Goal: Information Seeking & Learning: Learn about a topic

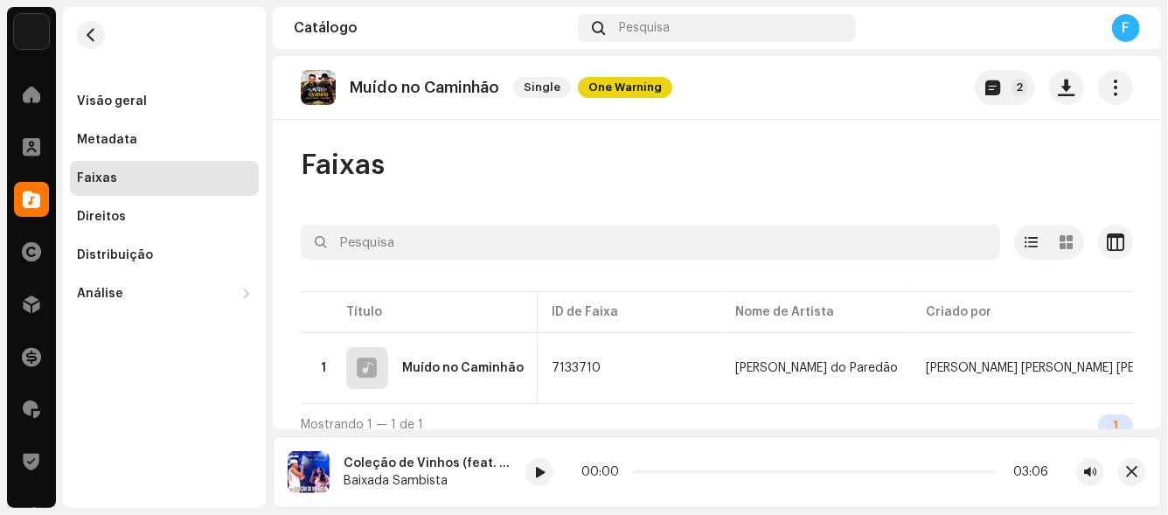
scroll to position [0, 486]
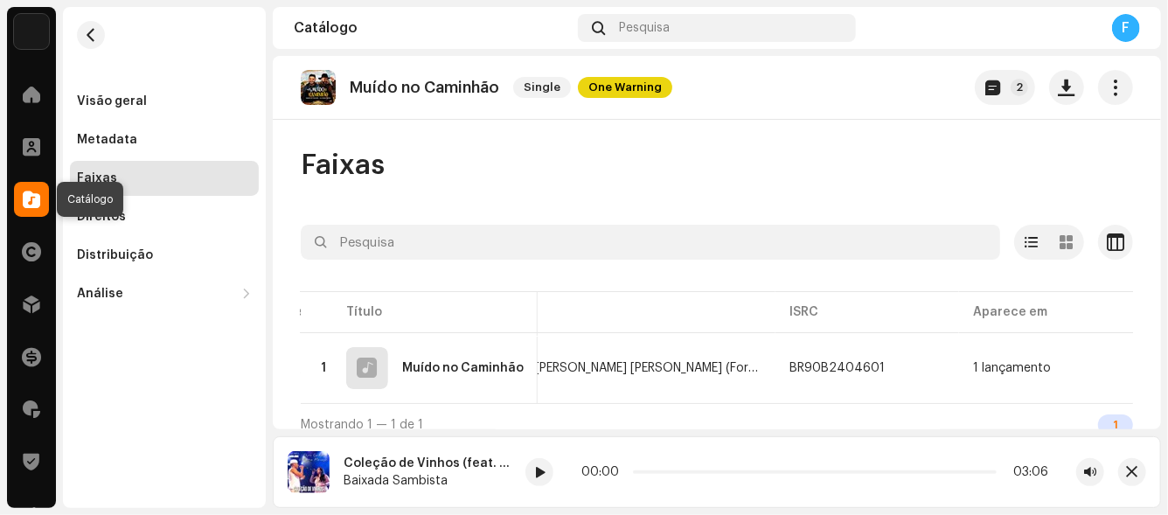
click at [33, 198] on span at bounding box center [31, 199] width 17 height 14
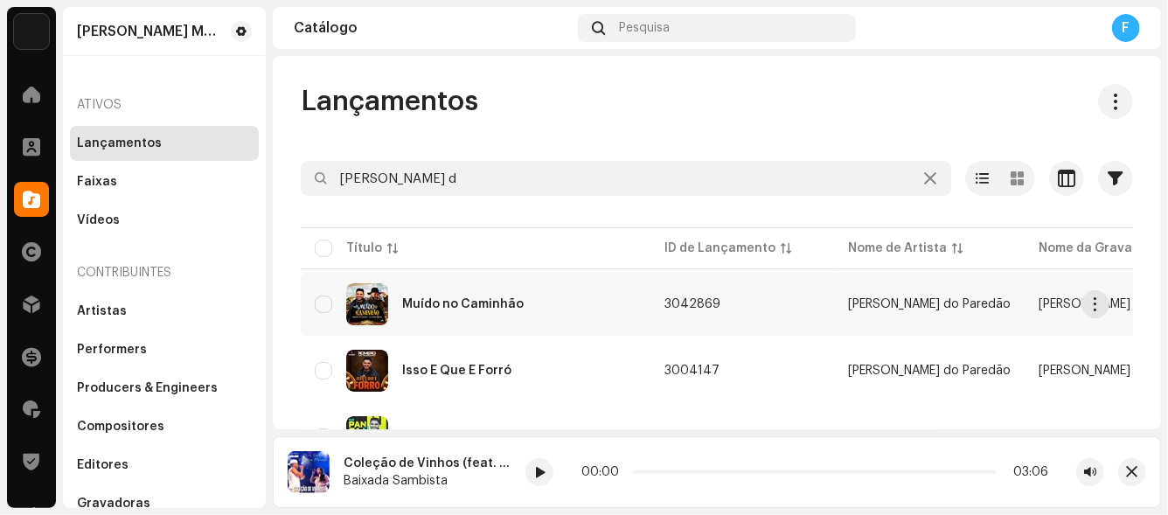
click at [472, 308] on div "Muído no Caminhão" at bounding box center [463, 304] width 122 height 12
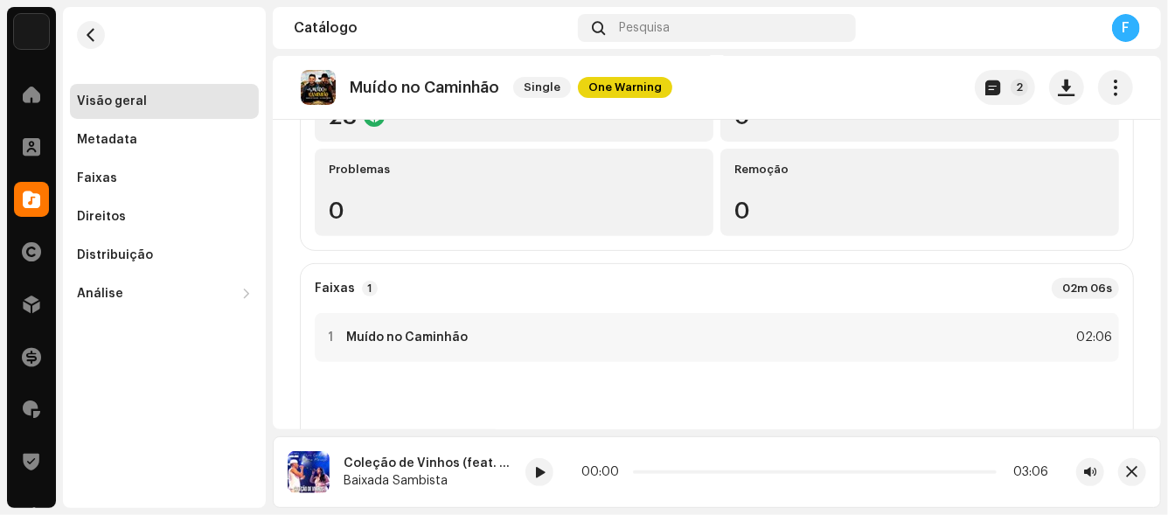
scroll to position [261, 0]
click at [330, 336] on div at bounding box center [330, 337] width 13 height 14
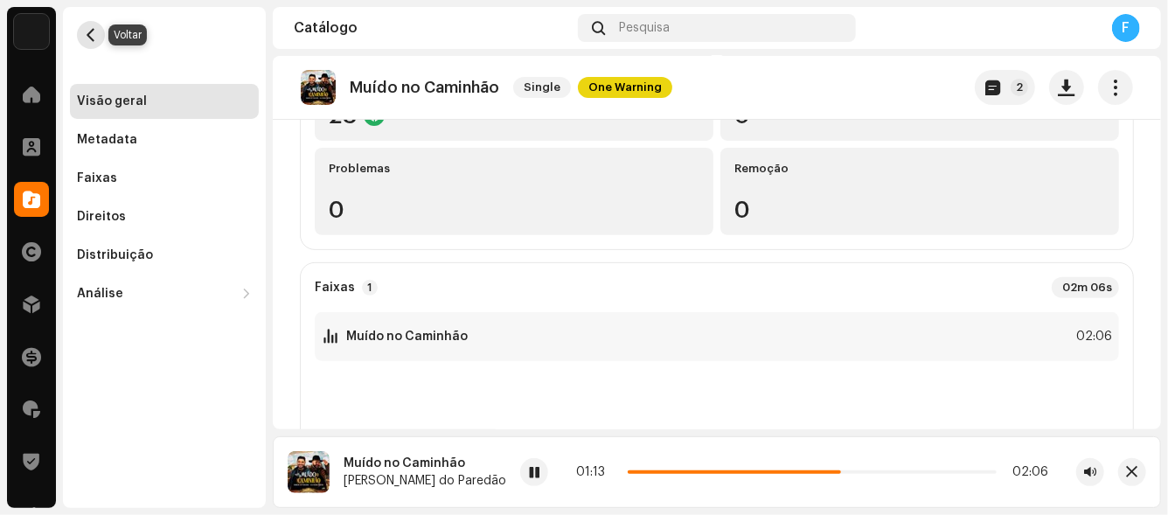
click at [87, 32] on span "button" at bounding box center [91, 35] width 13 height 14
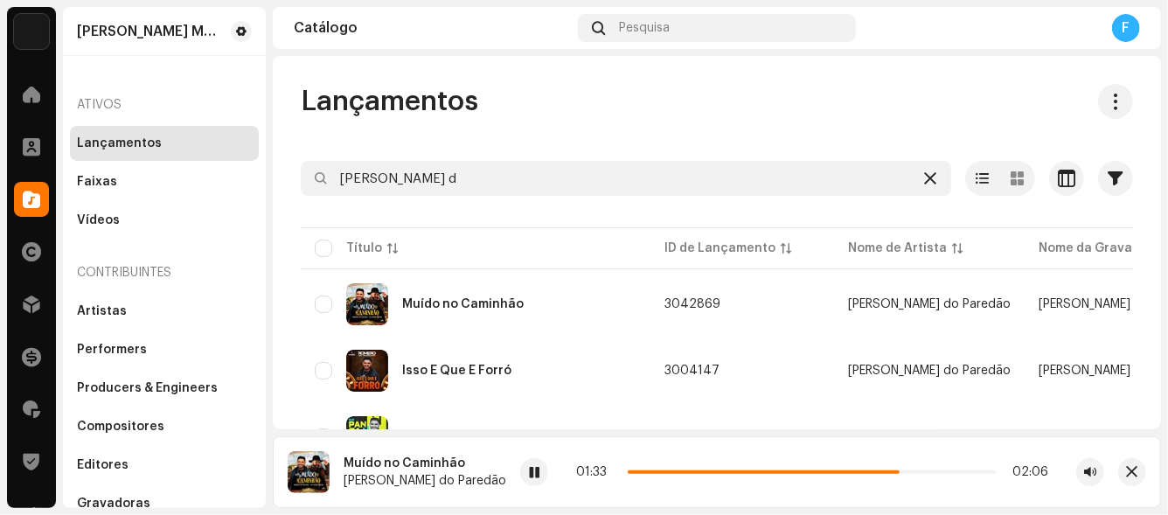
click at [924, 179] on icon at bounding box center [930, 178] width 12 height 14
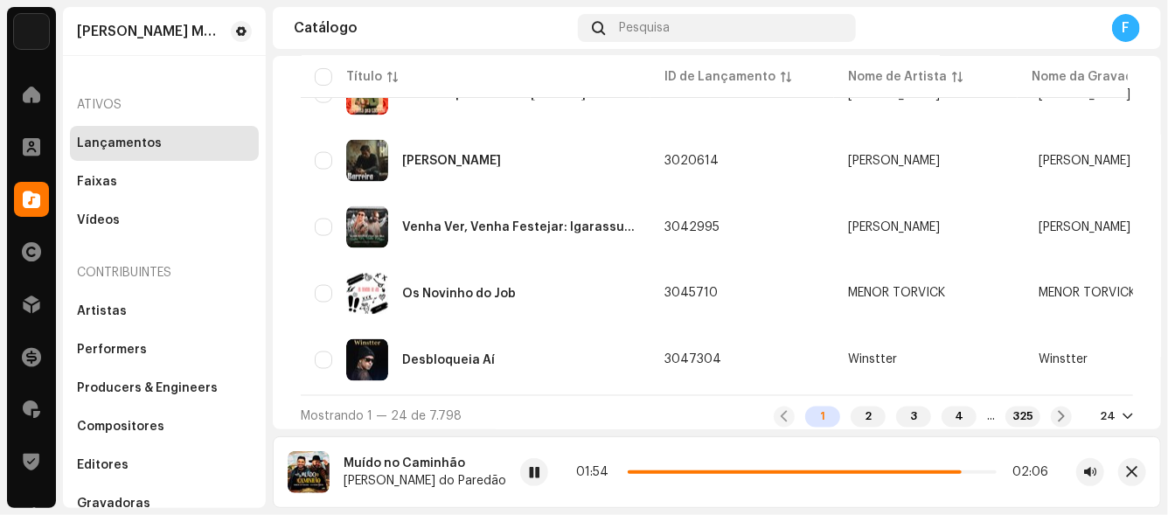
scroll to position [1477, 0]
click at [851, 413] on div "2" at bounding box center [868, 416] width 35 height 21
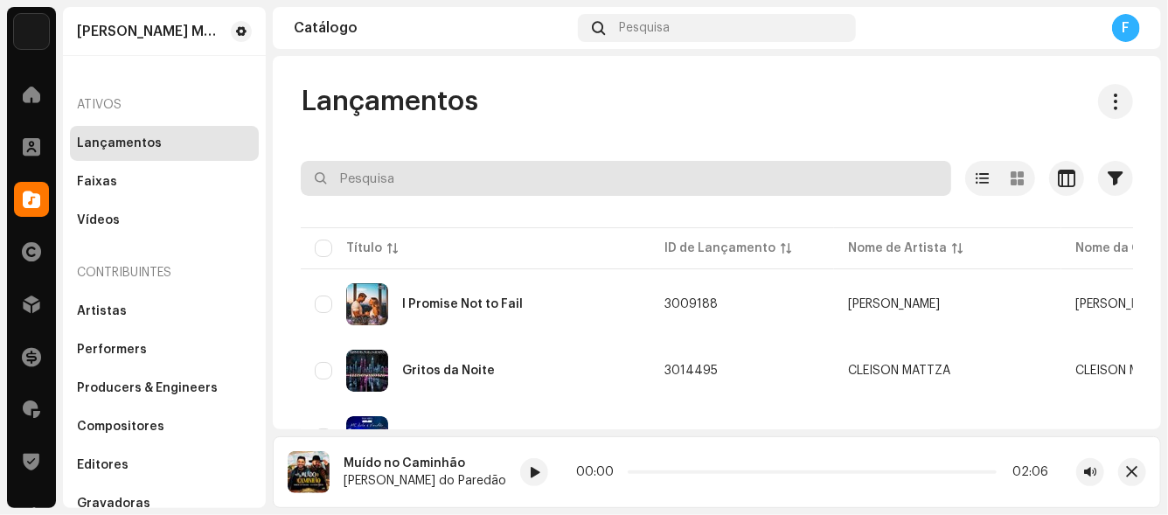
click at [429, 170] on input "text" at bounding box center [626, 178] width 650 height 35
type input "7 vidas"
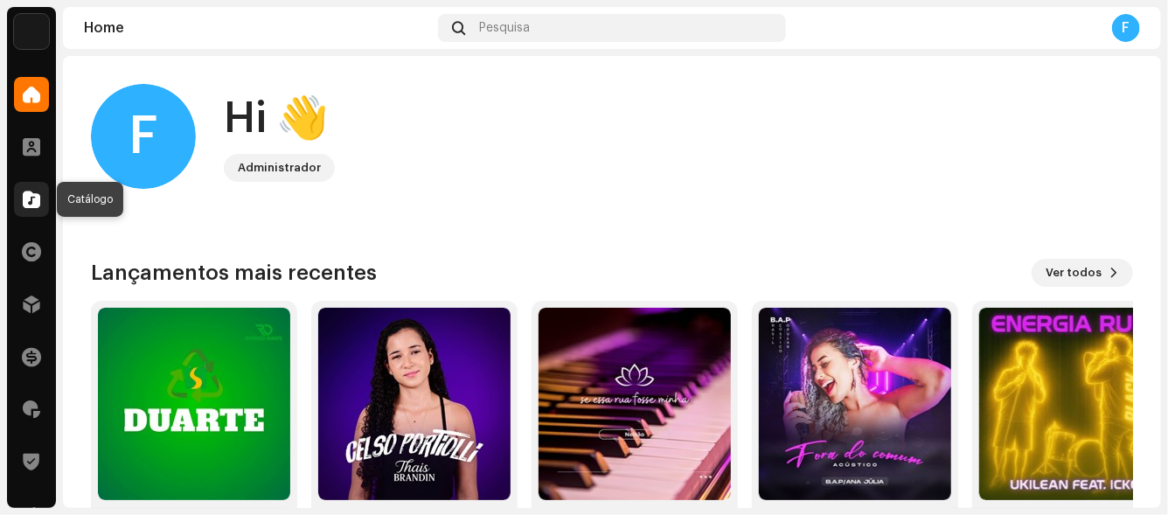
click at [42, 199] on div at bounding box center [31, 199] width 35 height 35
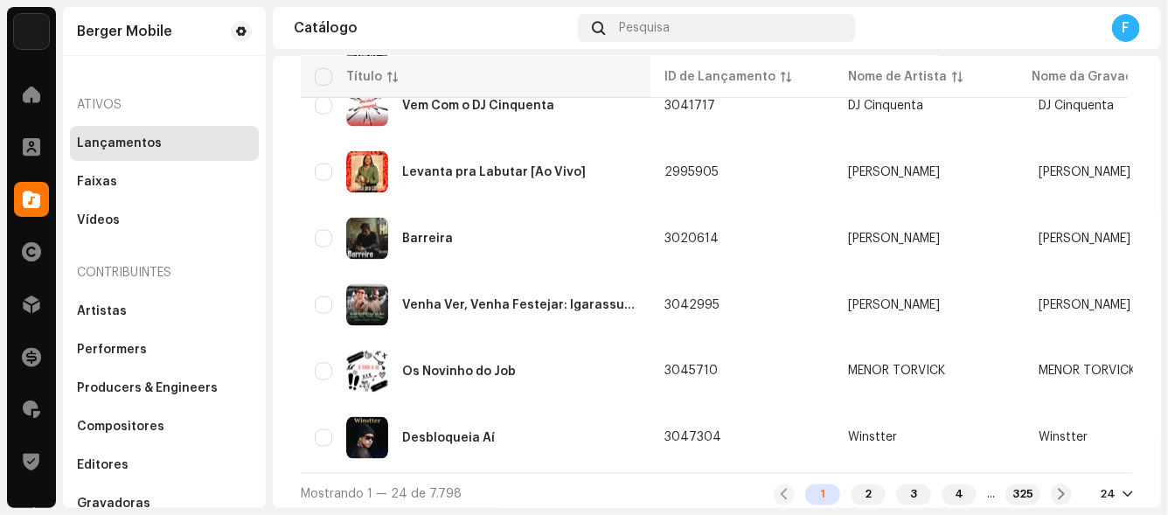
scroll to position [1399, 0]
click at [853, 485] on div "2" at bounding box center [868, 494] width 35 height 21
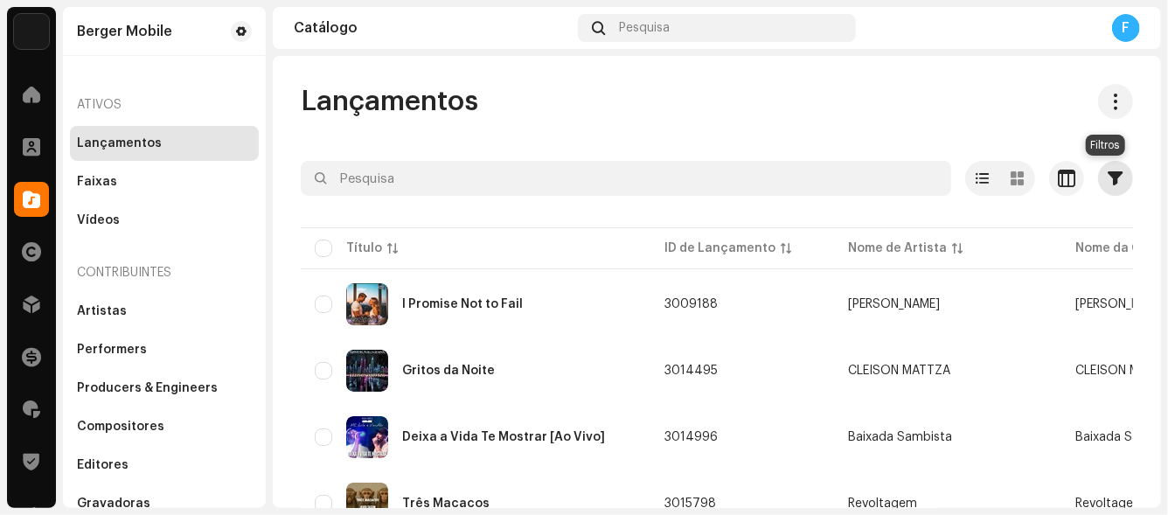
click at [1108, 181] on span "button" at bounding box center [1115, 178] width 15 height 14
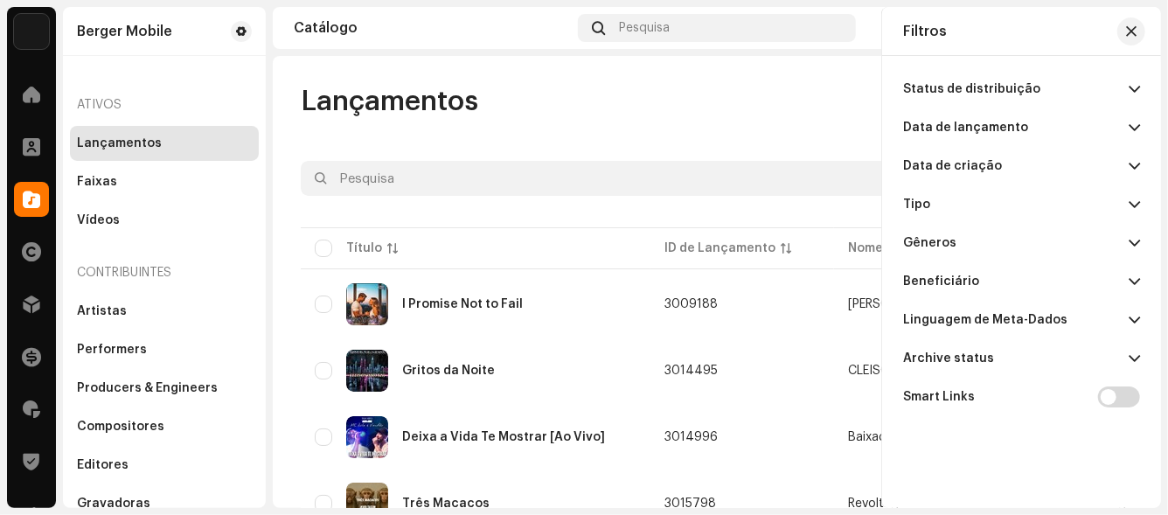
click at [1028, 233] on p-accordion-header "Gêneros" at bounding box center [1021, 243] width 237 height 38
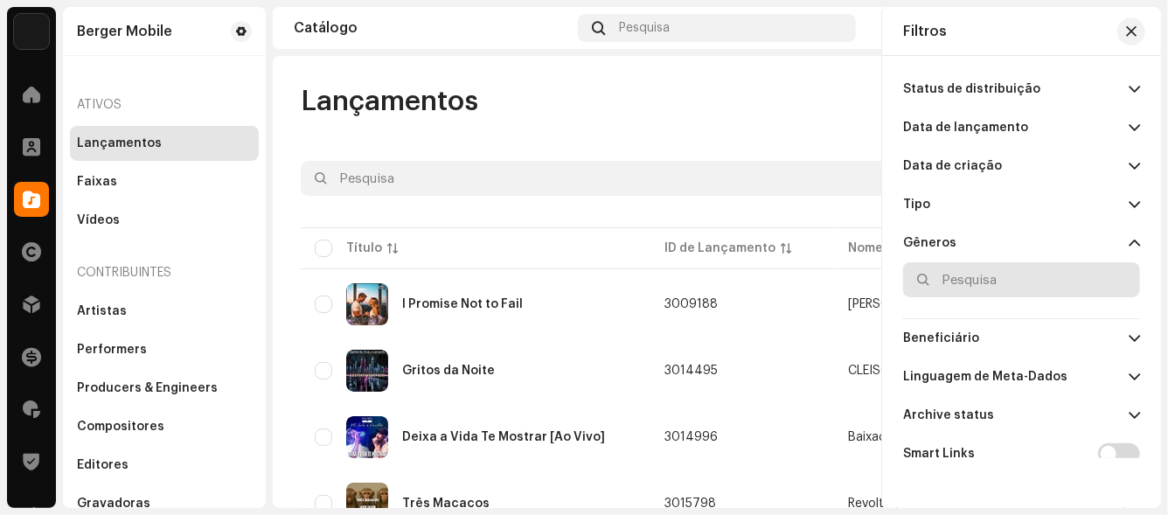
click at [1035, 282] on input "text" at bounding box center [1021, 279] width 237 height 35
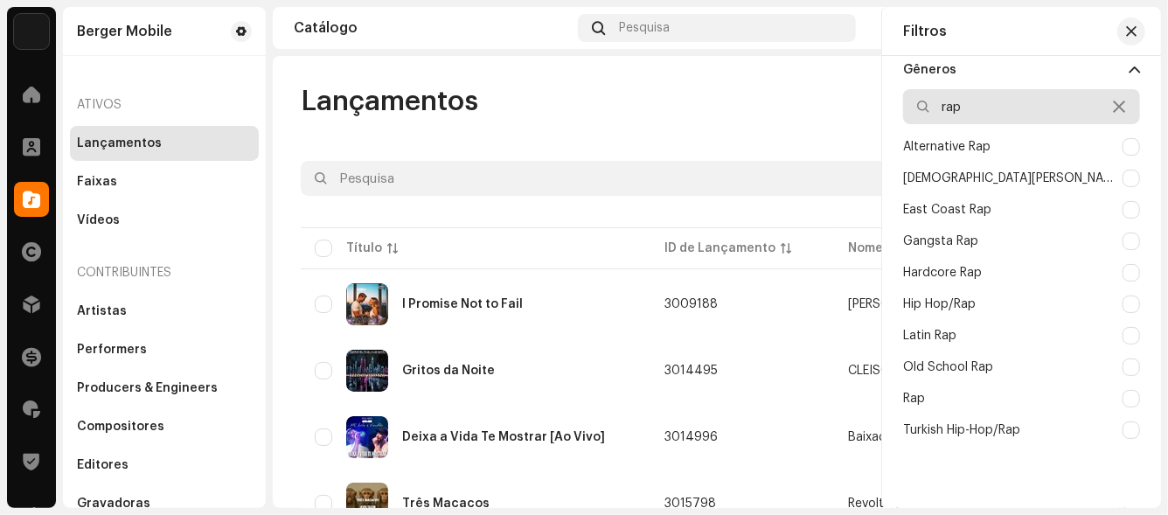
scroll to position [175, 0]
type input "rap"
click at [938, 395] on div "Rap" at bounding box center [1021, 396] width 237 height 31
checkbox input "true"
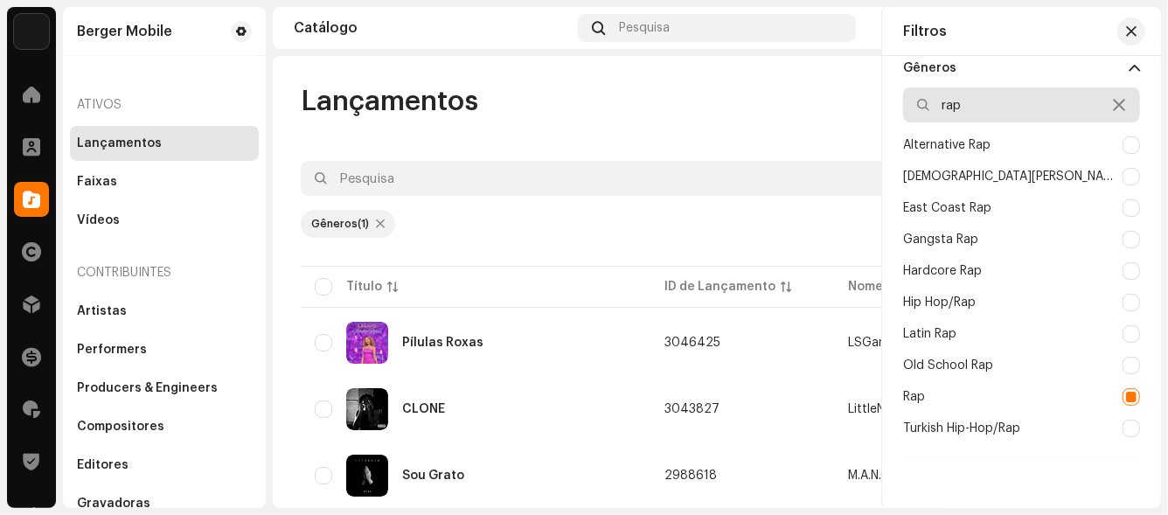
drag, startPoint x: 984, startPoint y: 108, endPoint x: 932, endPoint y: 101, distance: 52.8
click at [932, 101] on input "rap" at bounding box center [1021, 104] width 237 height 35
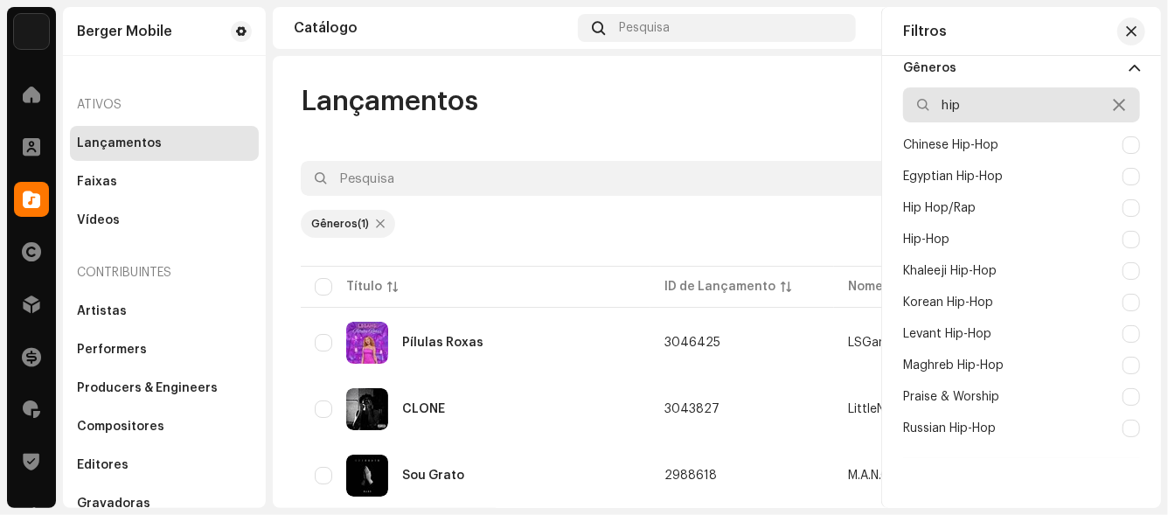
type input "hip"
click at [946, 234] on div "Hip-Hop" at bounding box center [926, 240] width 46 height 14
checkbox input "true"
drag, startPoint x: 975, startPoint y: 100, endPoint x: 919, endPoint y: 100, distance: 55.9
click at [919, 100] on div "hip" at bounding box center [1021, 104] width 237 height 35
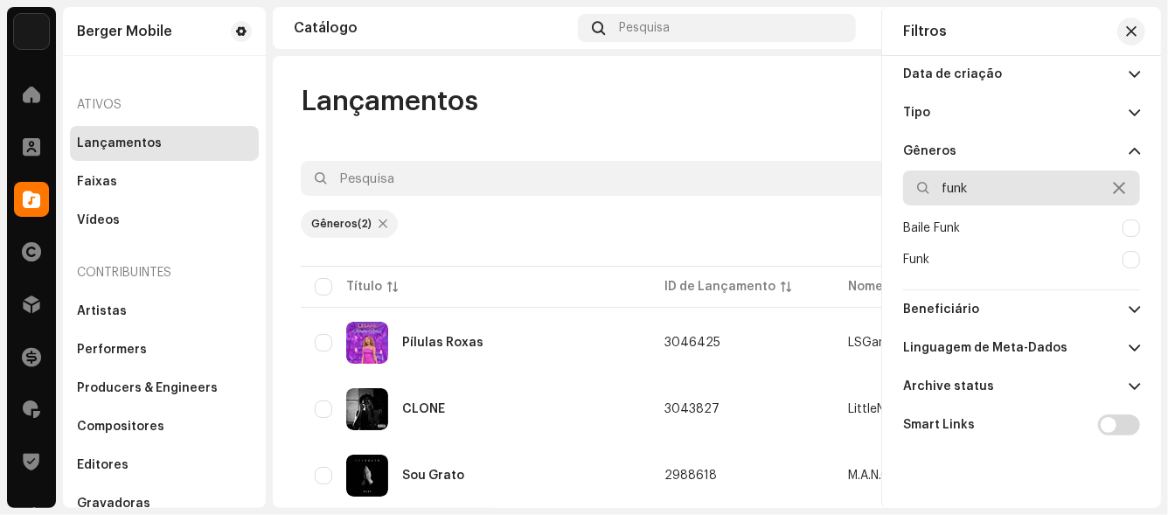
scroll to position [91, 0]
type input "funk"
click at [932, 258] on div "Funk" at bounding box center [1021, 260] width 237 height 31
checkbox input "true"
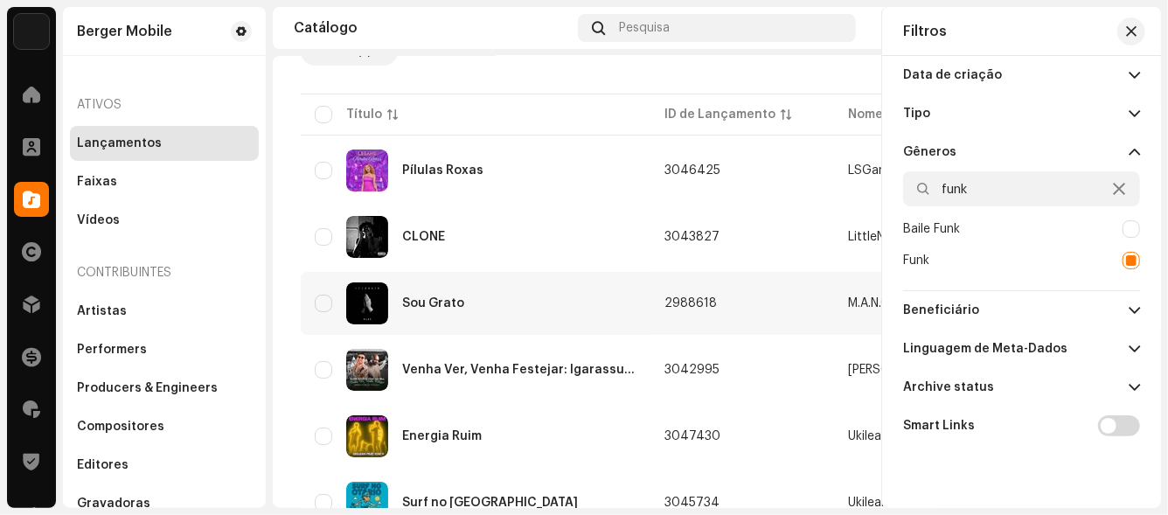
scroll to position [175, 0]
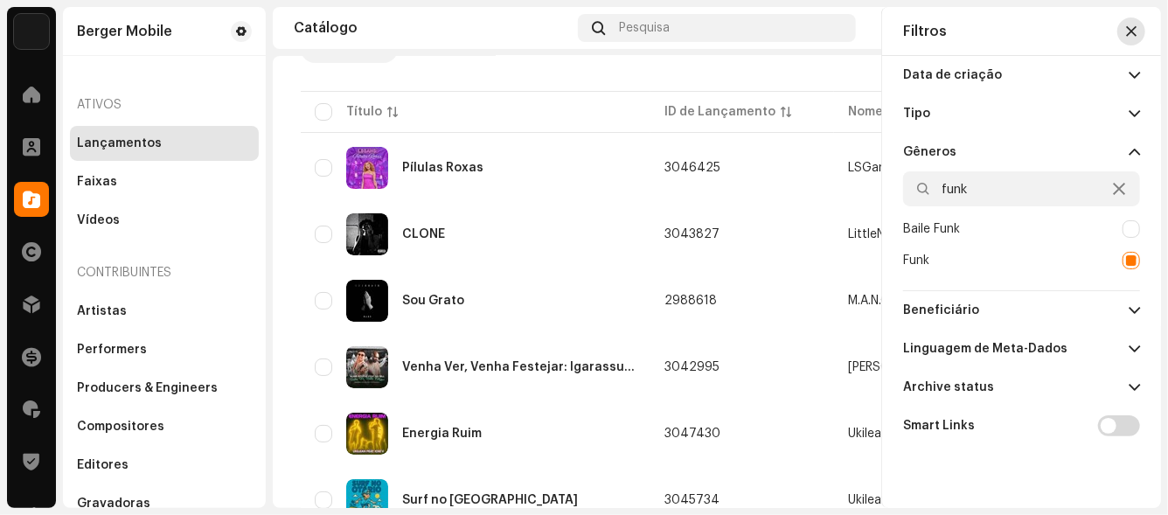
click at [1127, 32] on span "button" at bounding box center [1131, 31] width 10 height 14
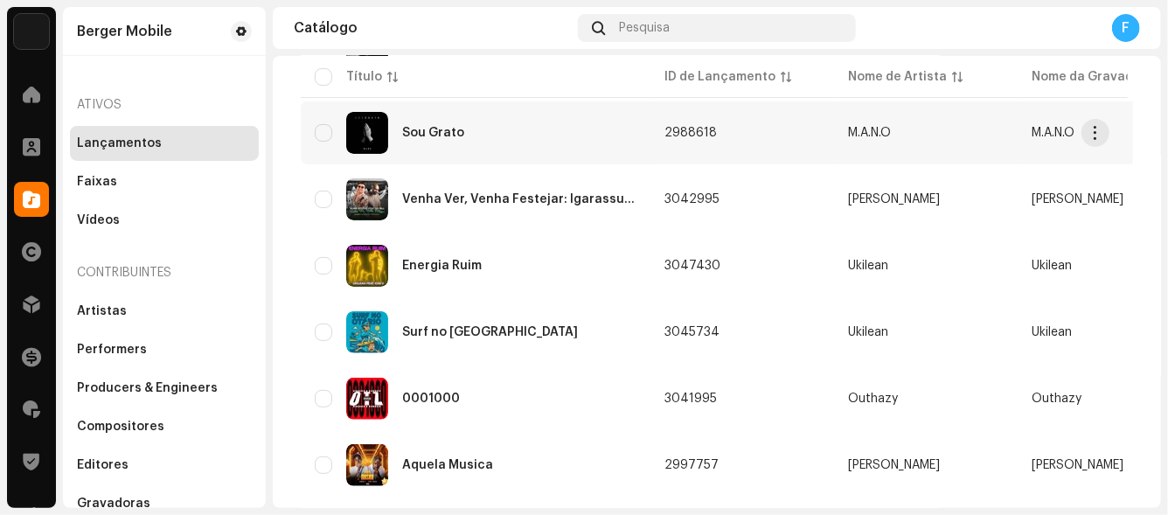
scroll to position [350, 0]
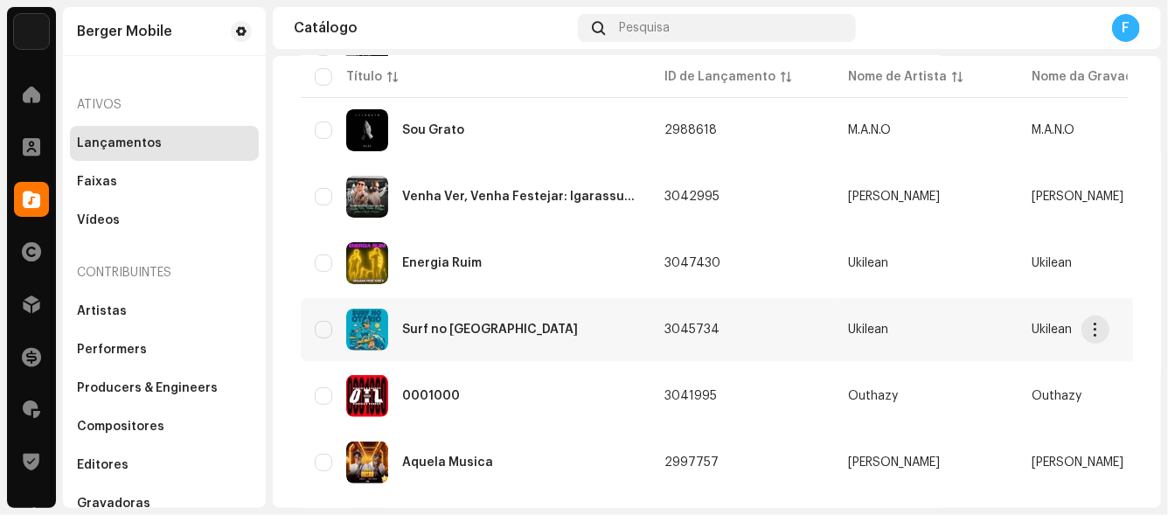
click at [466, 325] on div "Surf no [GEOGRAPHIC_DATA]" at bounding box center [490, 329] width 176 height 12
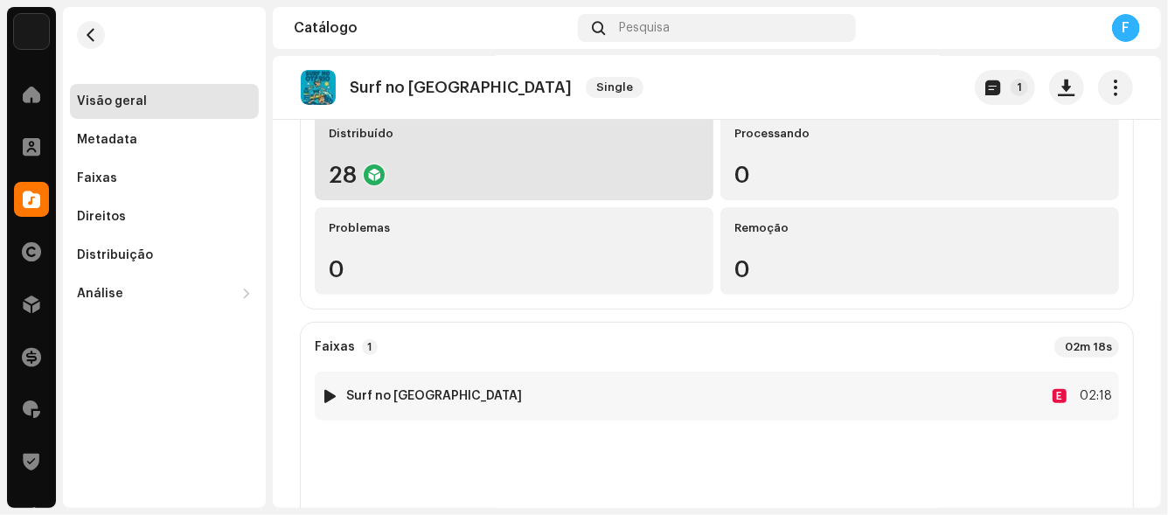
scroll to position [261, 0]
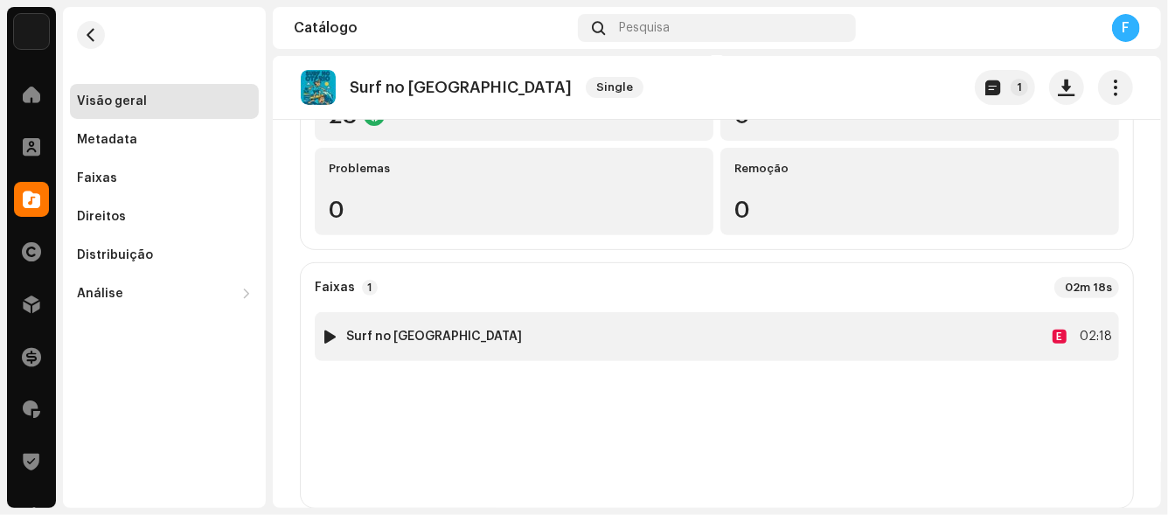
click at [330, 335] on div at bounding box center [330, 337] width 13 height 14
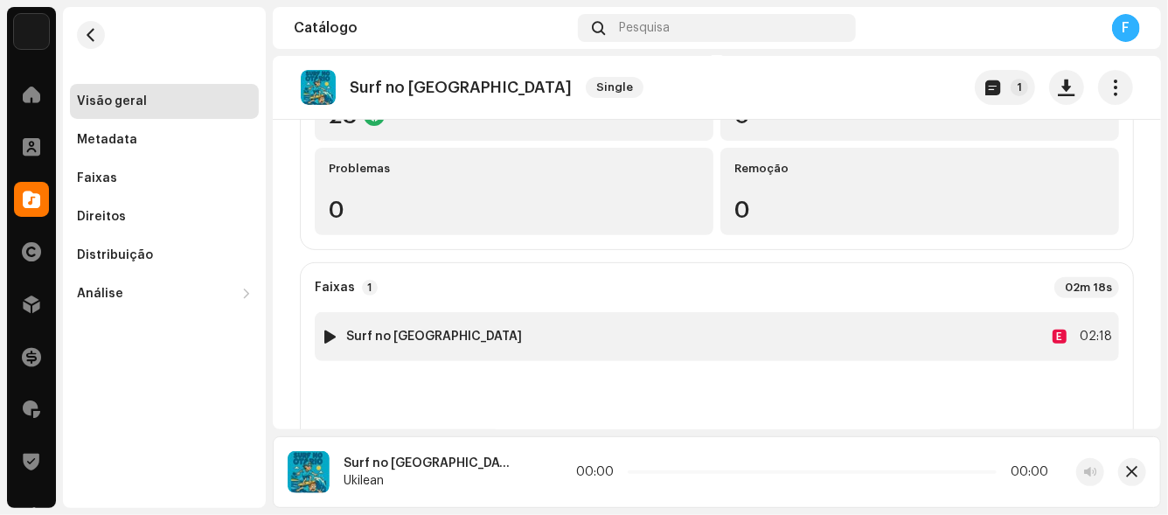
click at [330, 336] on div "1" at bounding box center [330, 336] width 17 height 17
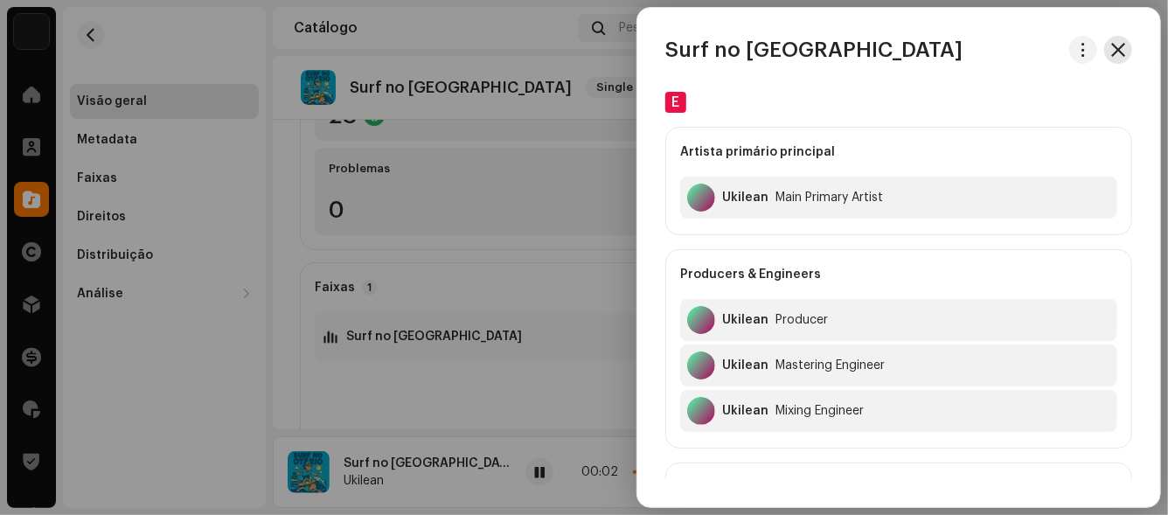
click at [1119, 50] on span "button" at bounding box center [1118, 50] width 14 height 14
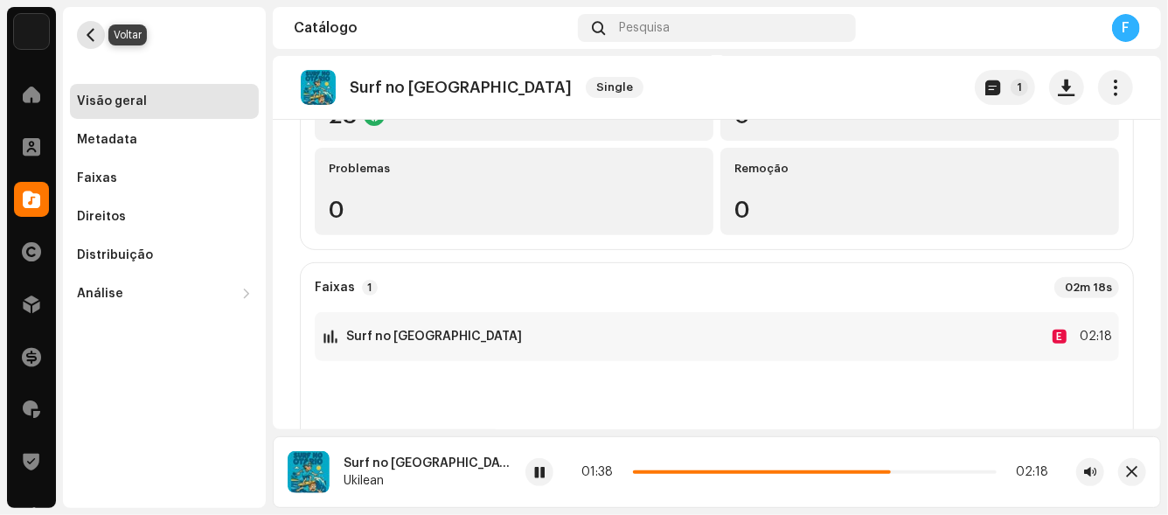
click at [87, 37] on span "button" at bounding box center [91, 35] width 13 height 14
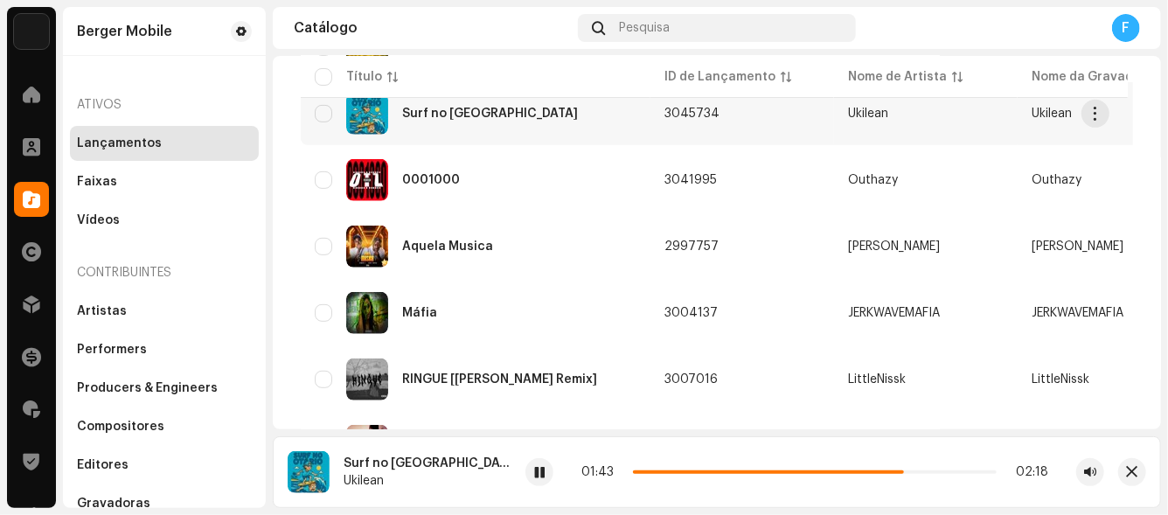
scroll to position [611, 0]
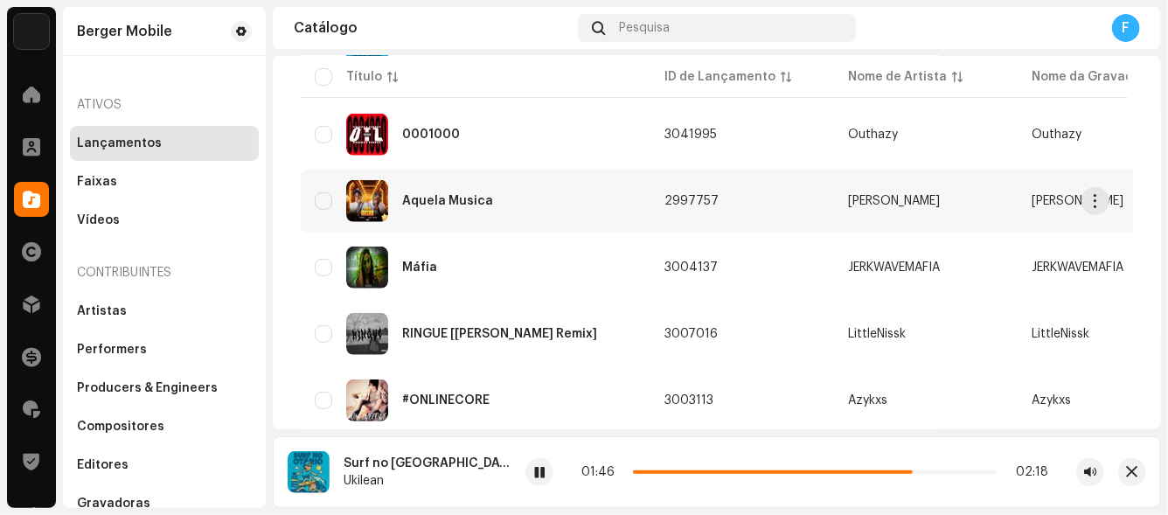
click at [448, 198] on div "Aquela Musica" at bounding box center [447, 201] width 91 height 12
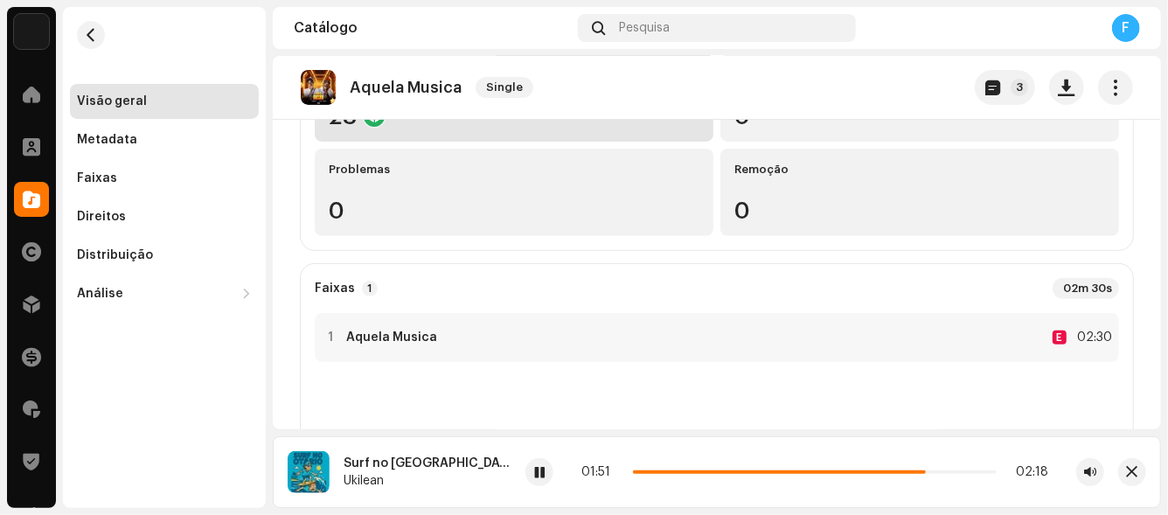
scroll to position [261, 0]
click at [330, 333] on div at bounding box center [330, 337] width 13 height 14
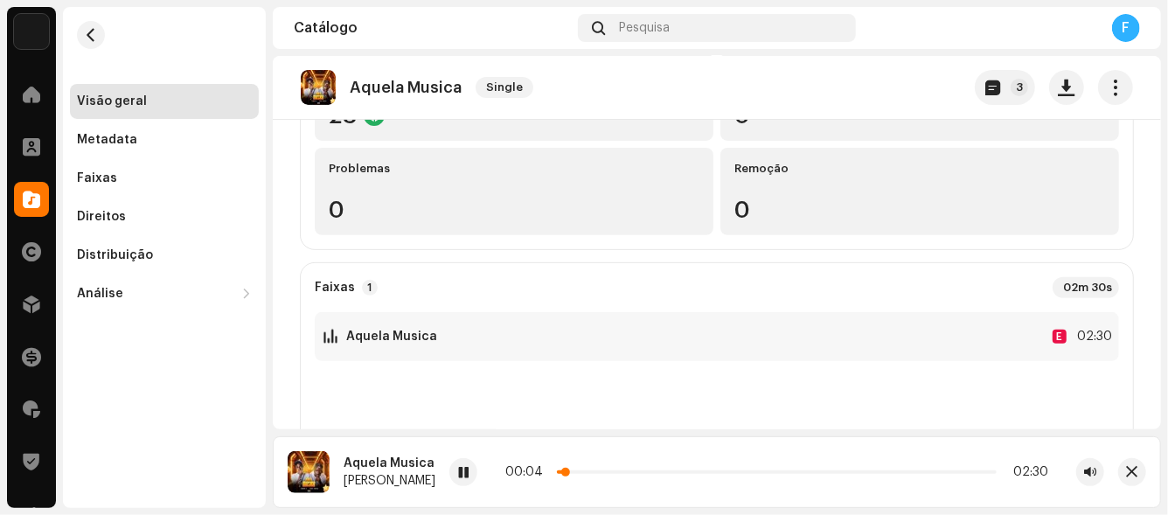
click at [585, 473] on p-slider at bounding box center [777, 471] width 440 height 3
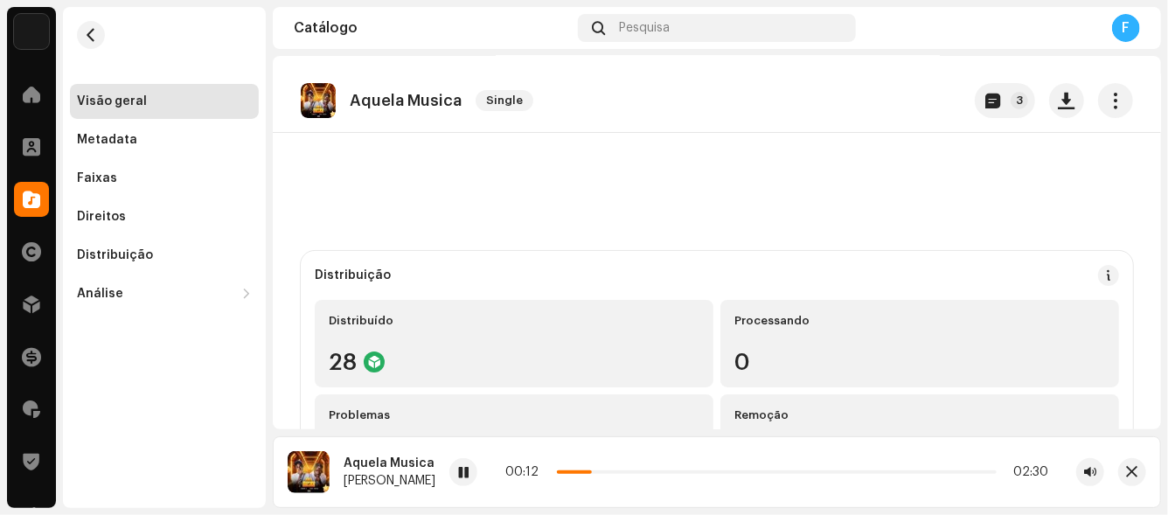
scroll to position [0, 0]
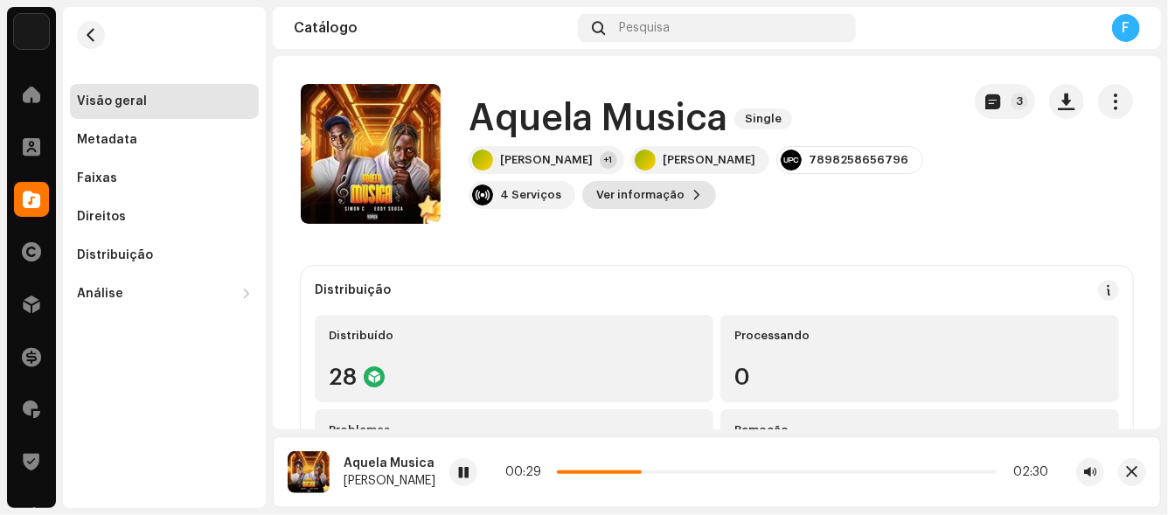
click at [596, 194] on span "Ver informação" at bounding box center [640, 194] width 88 height 35
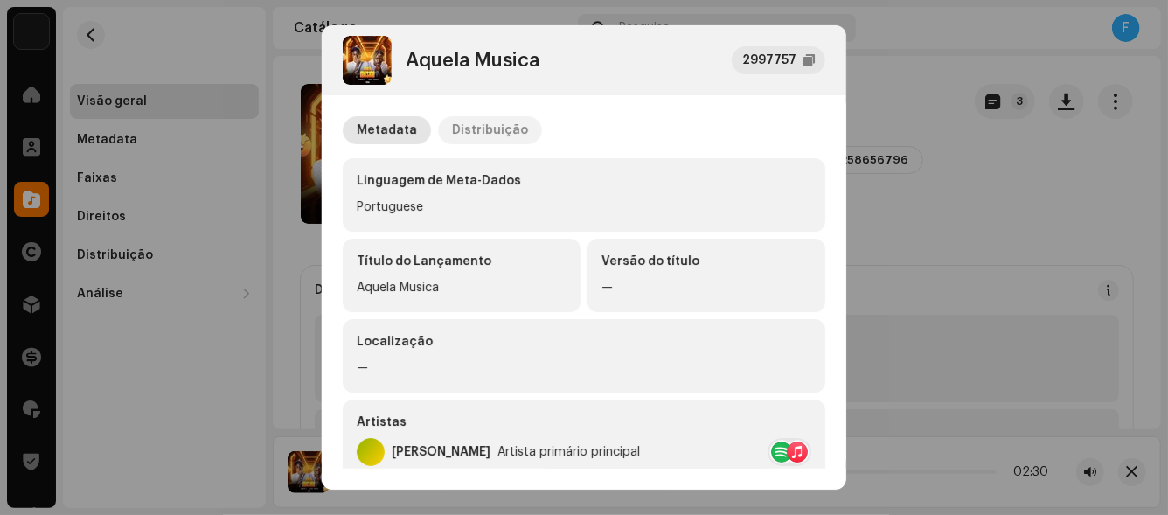
click at [494, 127] on div "Distribuição" at bounding box center [490, 130] width 76 height 28
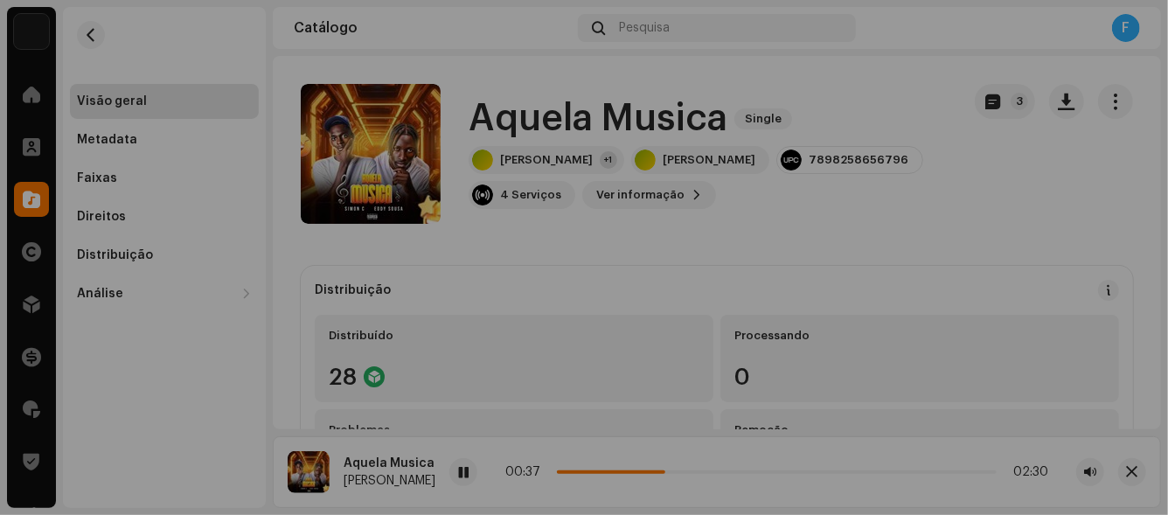
click at [883, 84] on div "Aquela Musica 2997757 Metadata Distribuição Data de lançamento [DATE] (Meia-noi…" at bounding box center [584, 257] width 1168 height 515
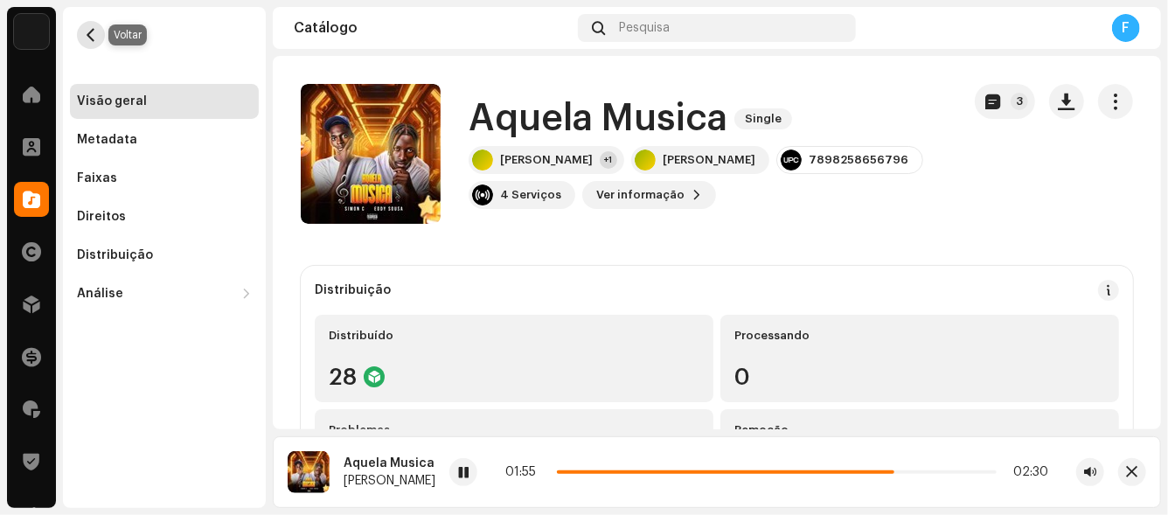
click at [87, 33] on span "button" at bounding box center [91, 35] width 13 height 14
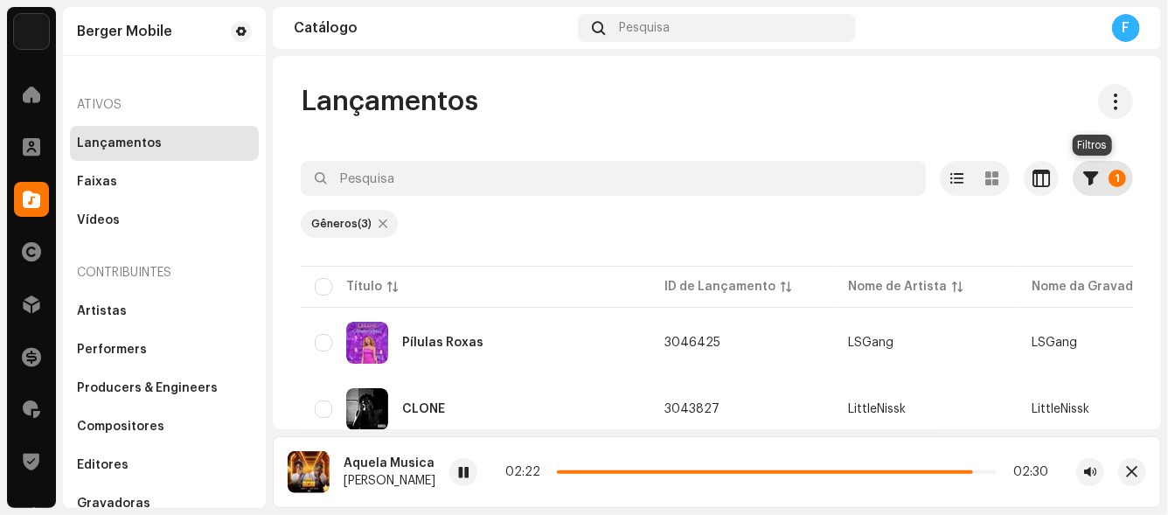
click at [1085, 184] on span "button" at bounding box center [1090, 178] width 15 height 14
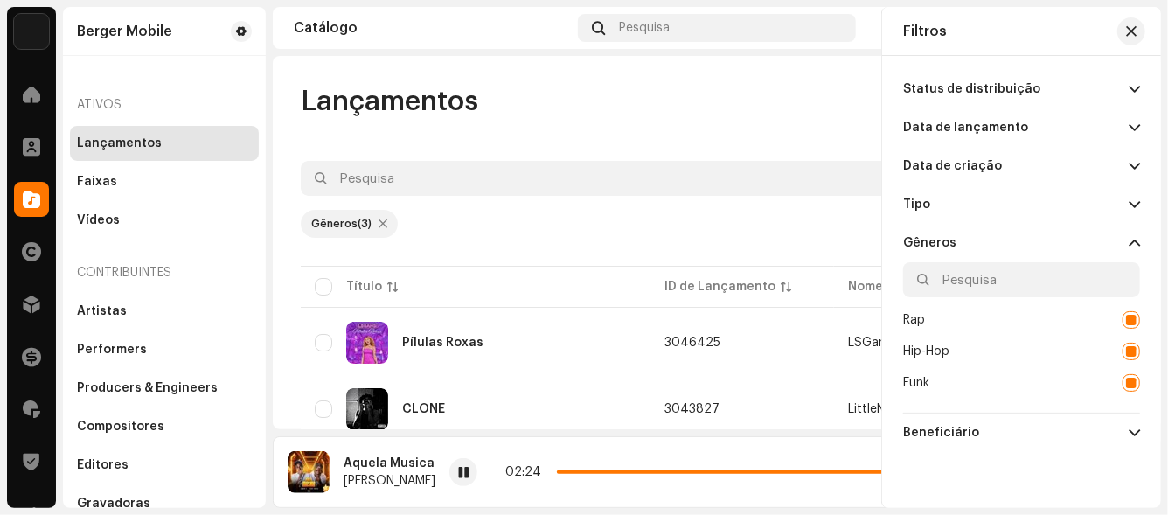
click at [1125, 317] on div at bounding box center [1130, 319] width 17 height 17
checkbox input "false"
click at [1126, 350] on div at bounding box center [1130, 351] width 17 height 17
checkbox input "false"
click at [1128, 378] on div at bounding box center [1130, 382] width 17 height 17
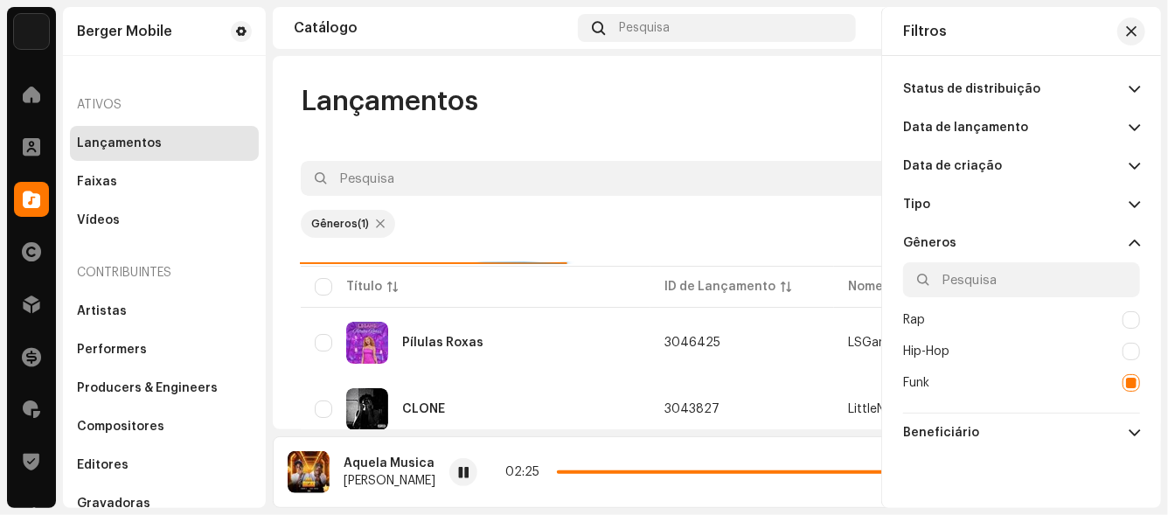
checkbox input "false"
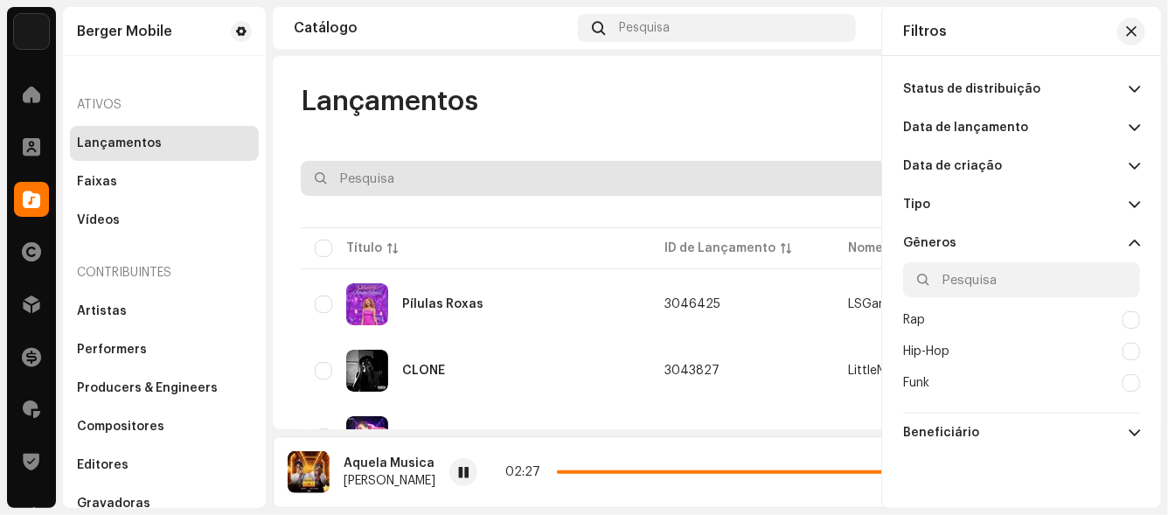
click at [397, 183] on input "text" at bounding box center [626, 178] width 650 height 35
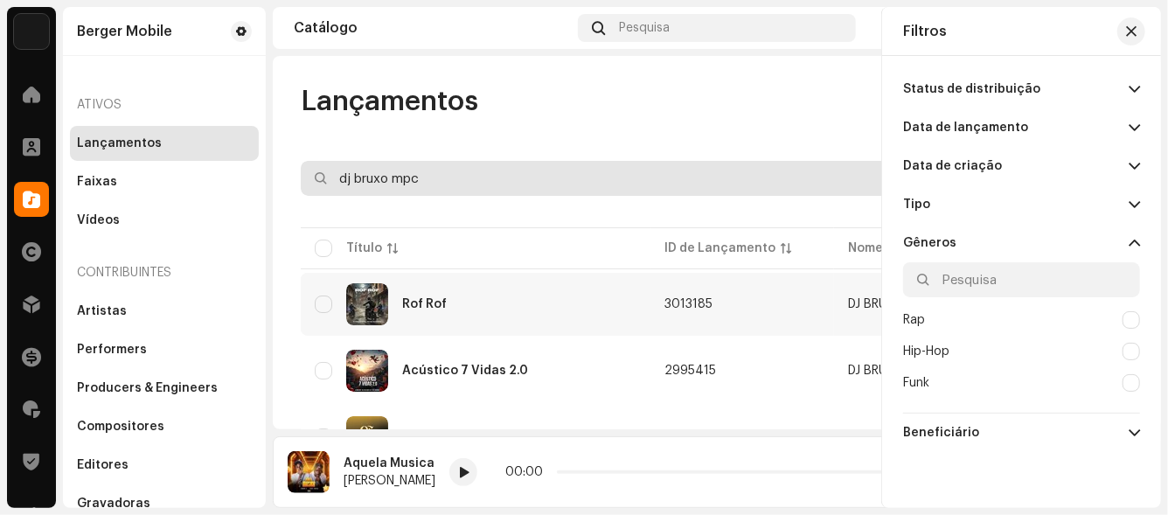
type input "dj bruxo mpc"
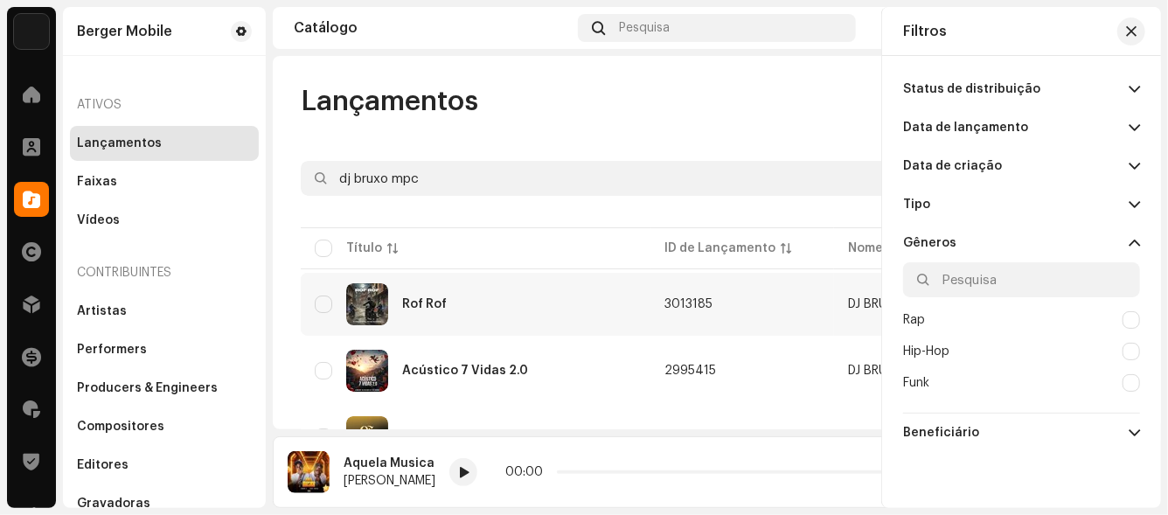
click at [430, 303] on div "Rof Rof" at bounding box center [424, 304] width 45 height 12
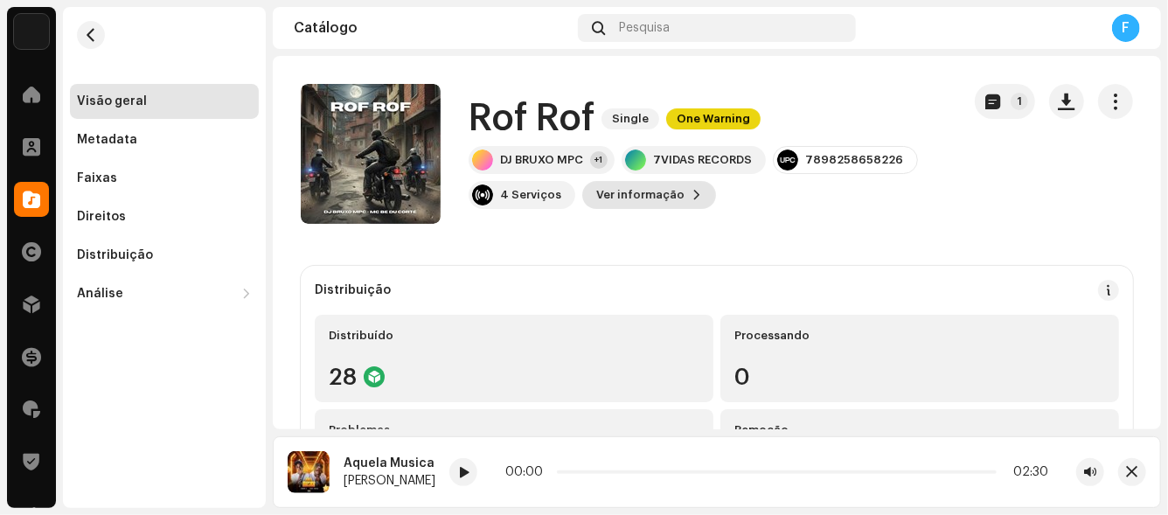
click at [605, 199] on span "Ver informação" at bounding box center [640, 194] width 88 height 35
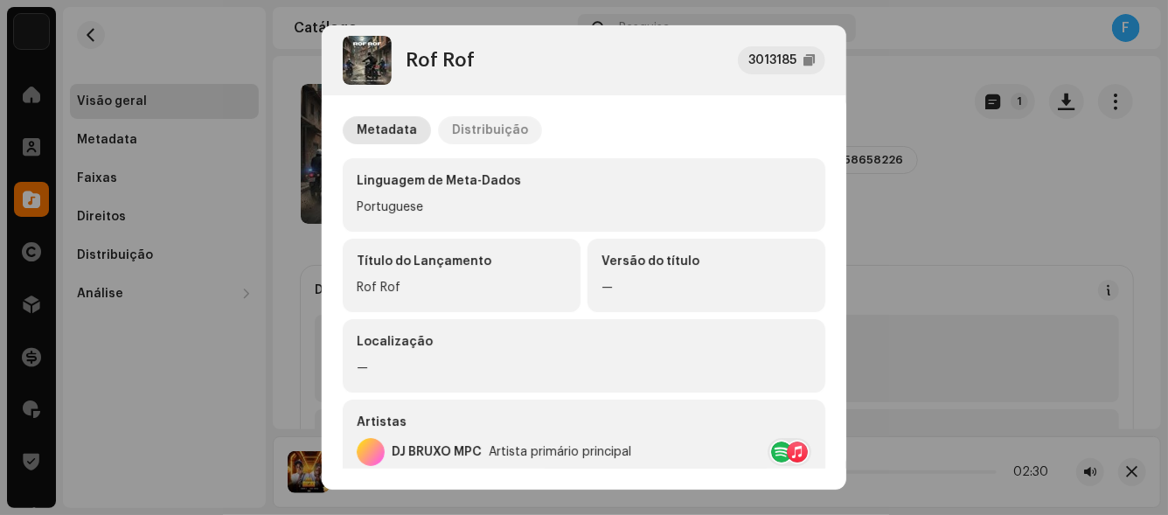
click at [479, 133] on div "Distribuição" at bounding box center [490, 130] width 76 height 28
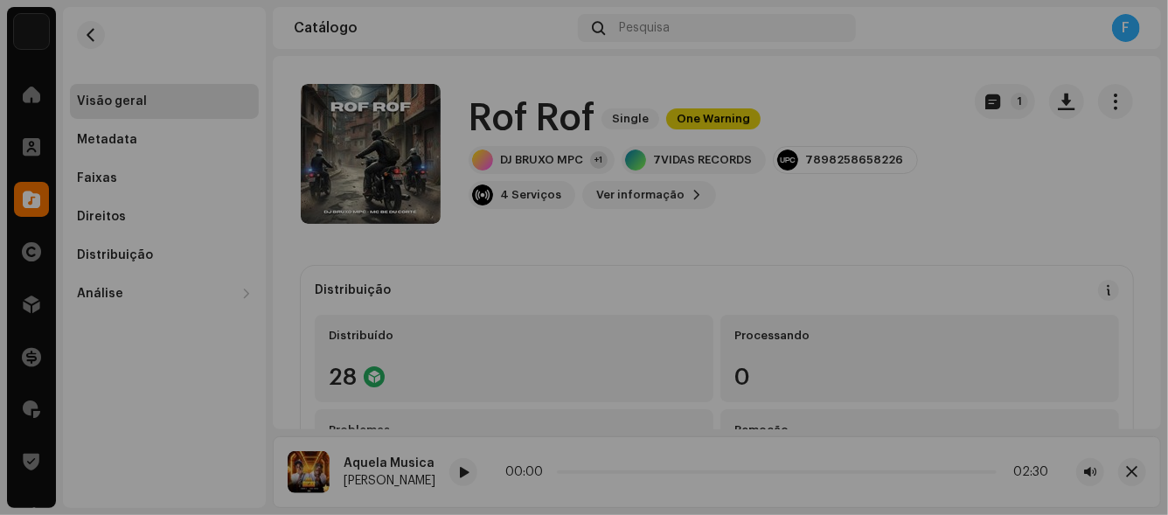
click at [902, 210] on div "Rof Rof 3013185 Metadata Distribuição Data de lançamento [DATE] (Meia-noite no …" at bounding box center [584, 257] width 1168 height 515
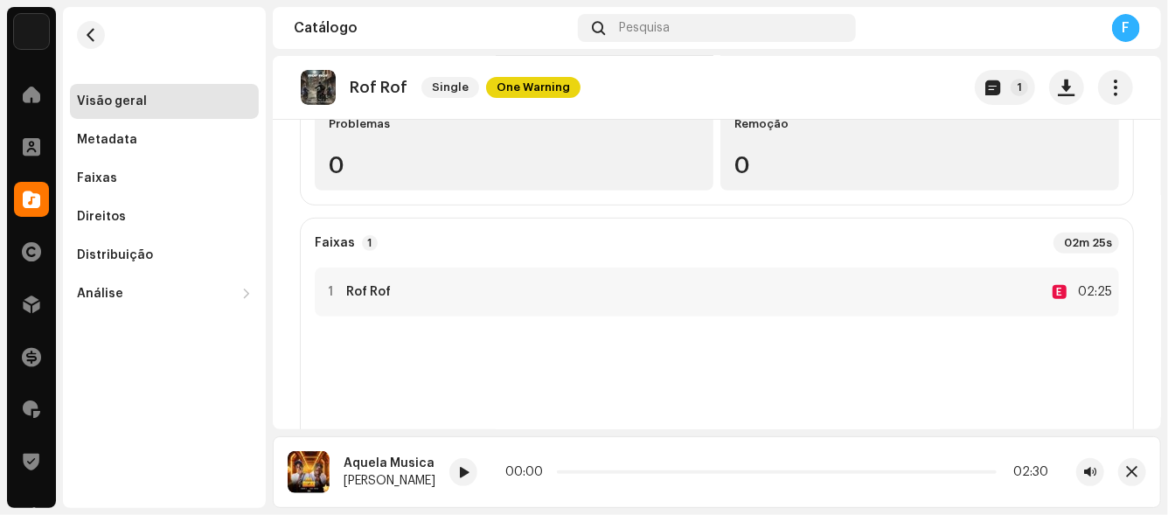
scroll to position [350, 0]
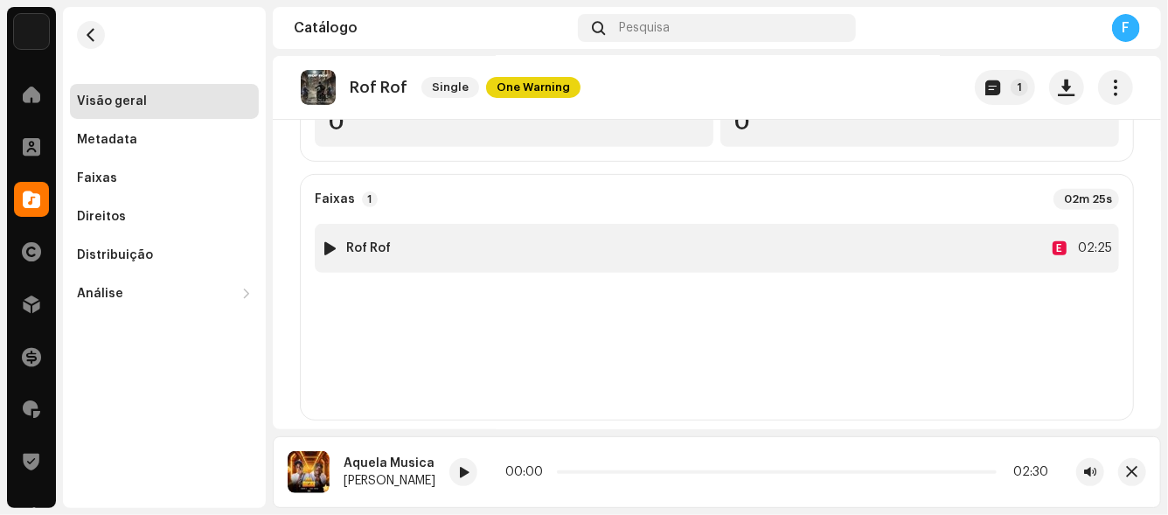
click at [327, 247] on div at bounding box center [330, 248] width 13 height 14
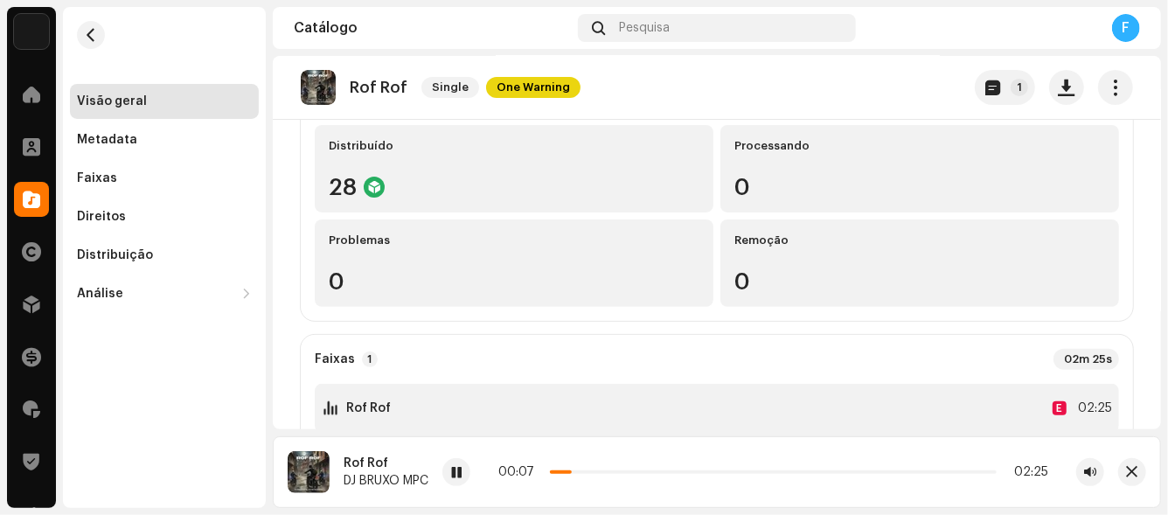
scroll to position [0, 0]
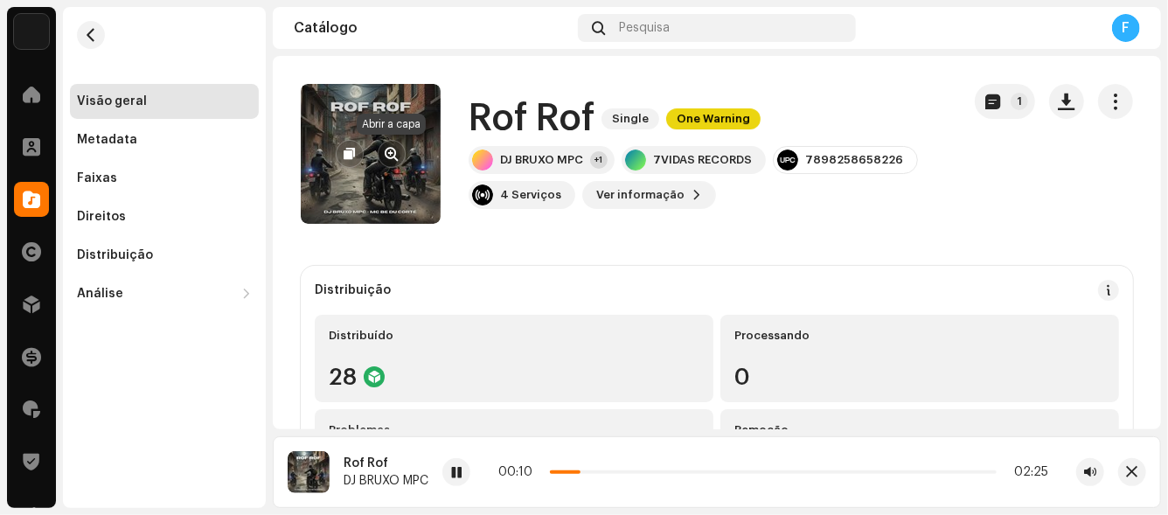
click at [392, 153] on span "button" at bounding box center [391, 154] width 13 height 14
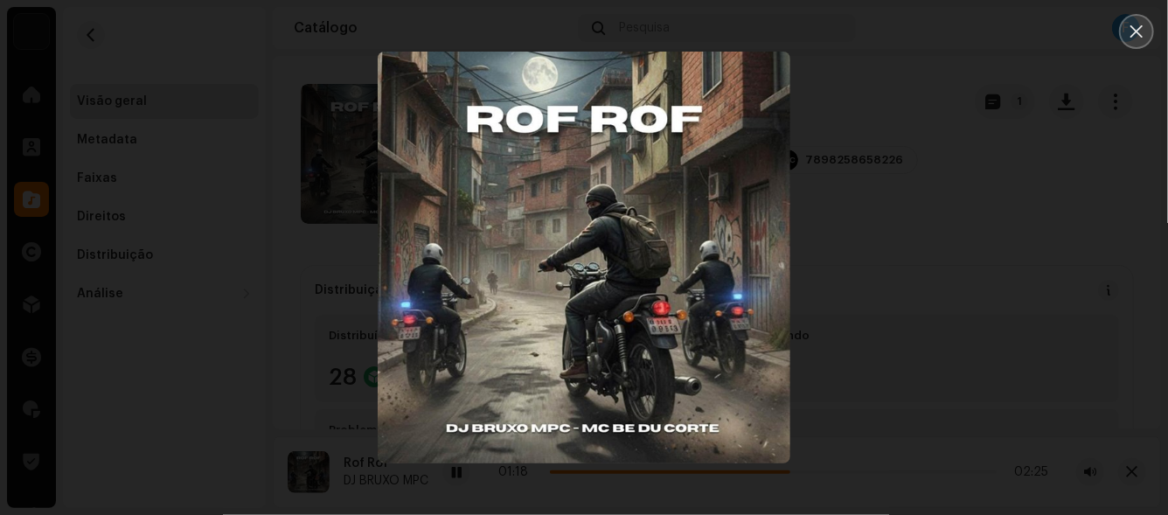
click at [1135, 33] on icon "Close" at bounding box center [1136, 31] width 12 height 12
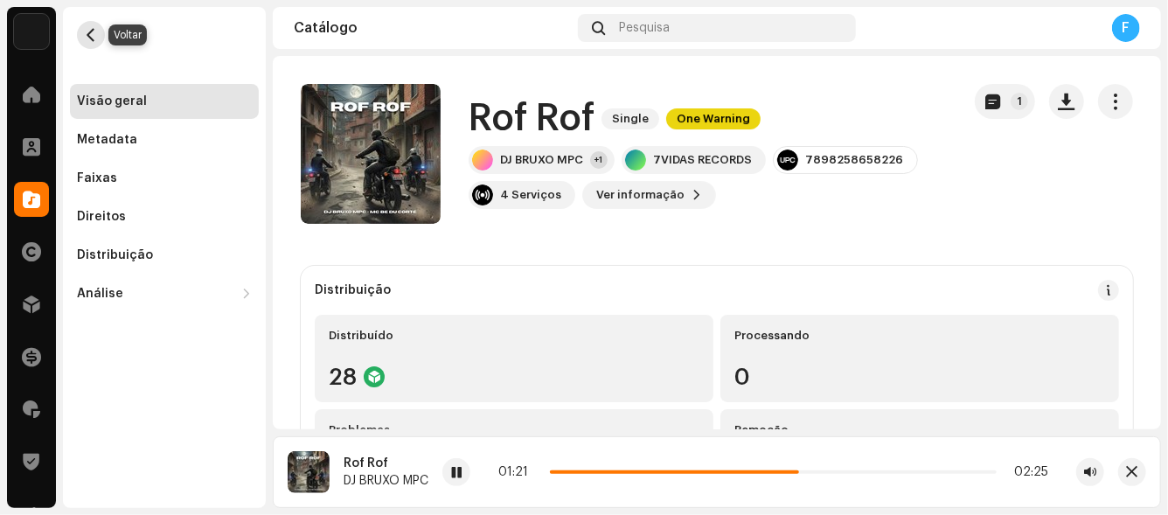
click at [91, 34] on span "button" at bounding box center [91, 35] width 13 height 14
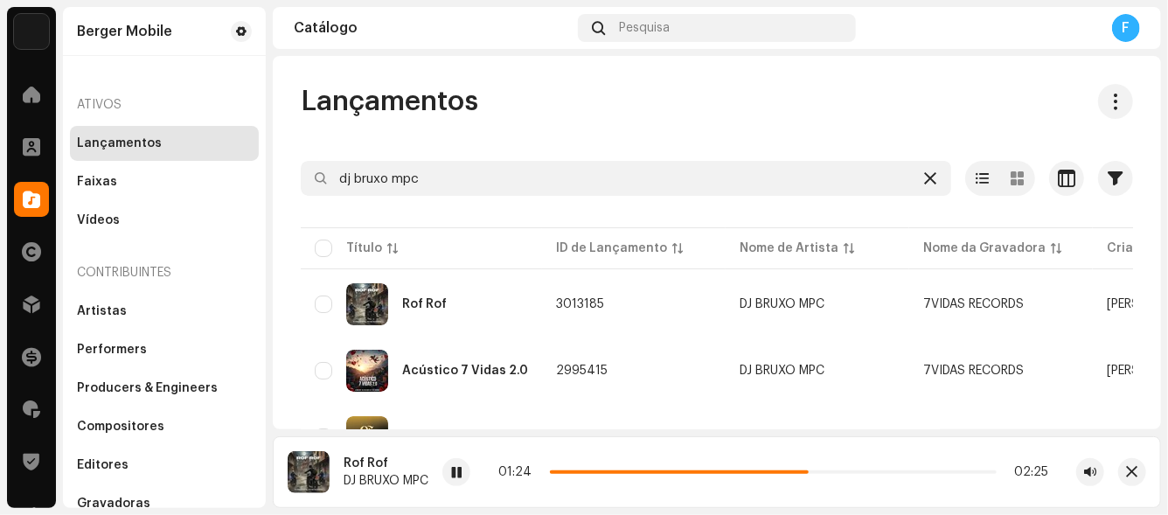
click at [924, 173] on icon at bounding box center [930, 178] width 12 height 14
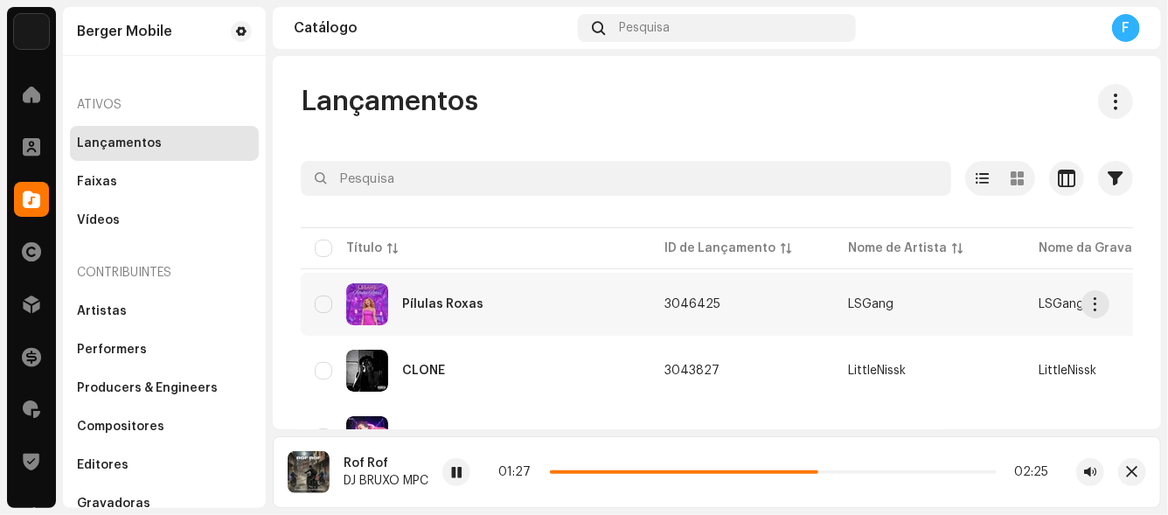
click at [431, 300] on div "Pílulas Roxas" at bounding box center [442, 304] width 81 height 12
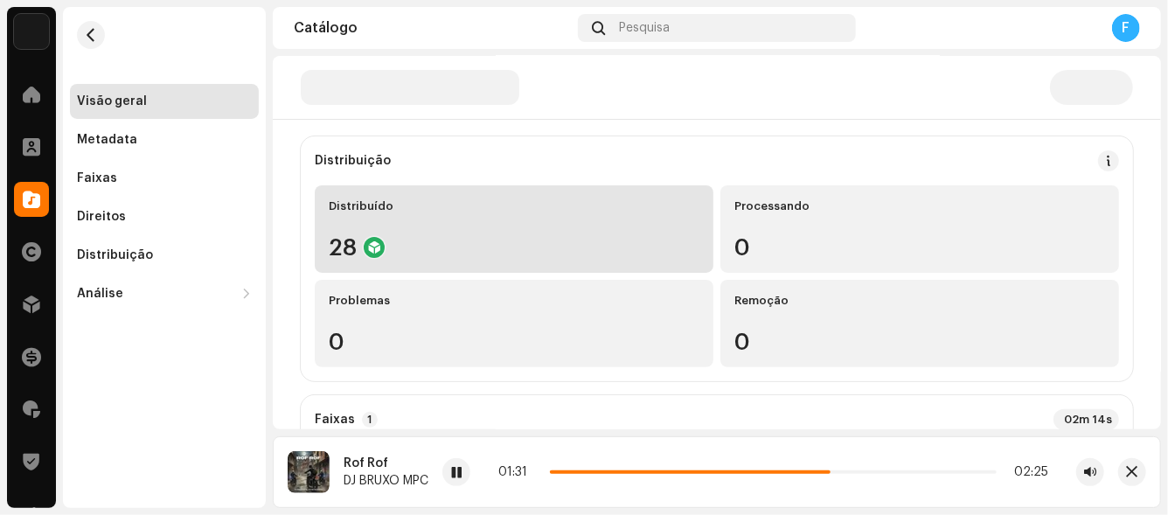
scroll to position [175, 0]
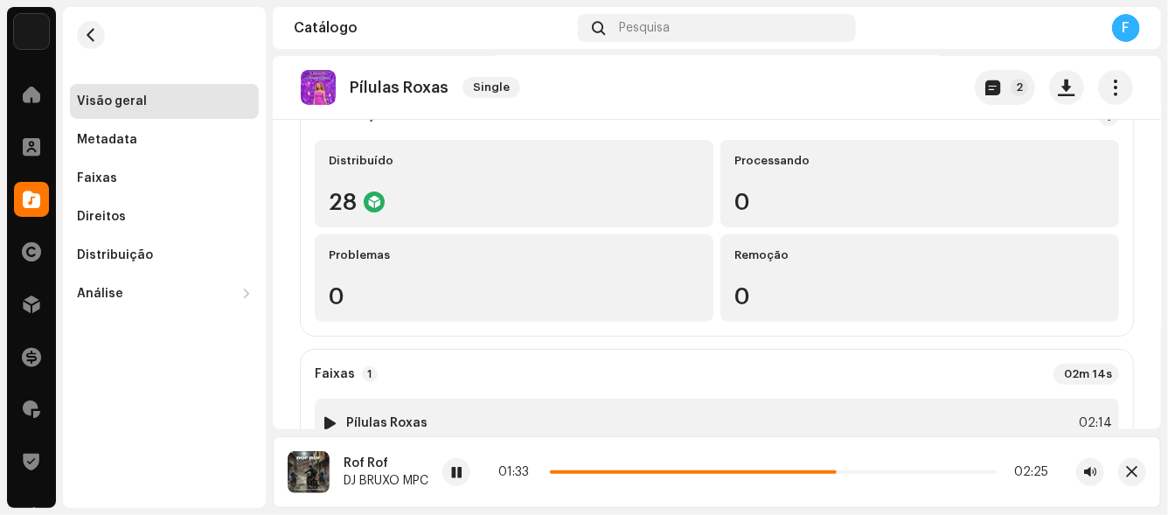
click at [327, 423] on div at bounding box center [330, 423] width 13 height 14
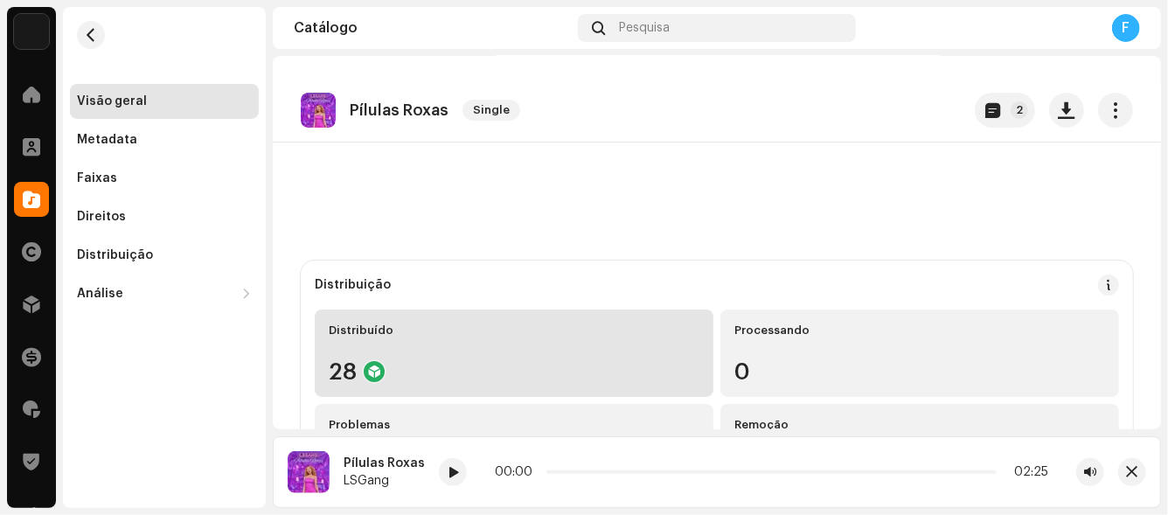
scroll to position [0, 0]
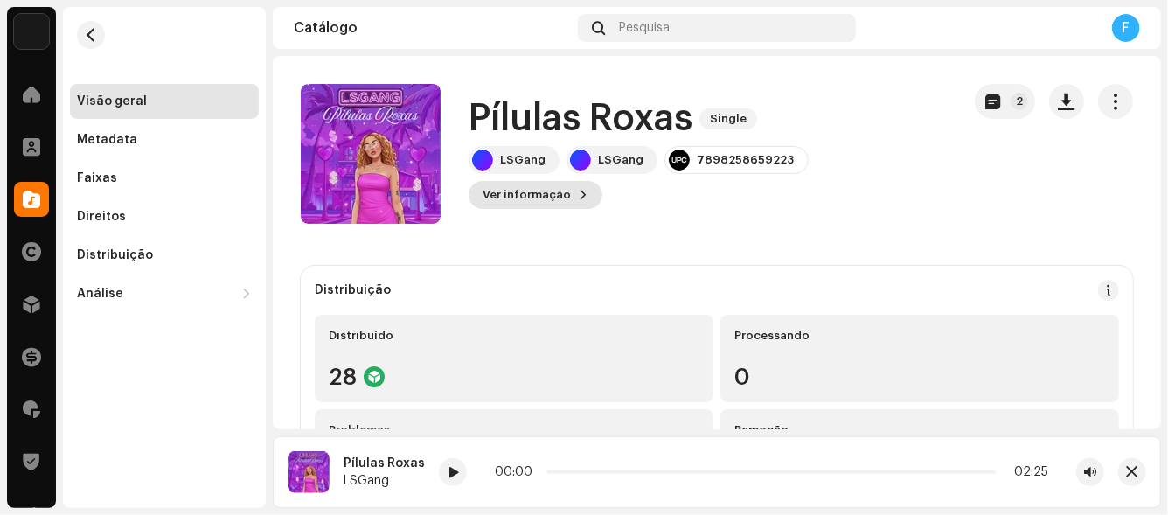
click at [571, 182] on span "Ver informação" at bounding box center [527, 194] width 88 height 35
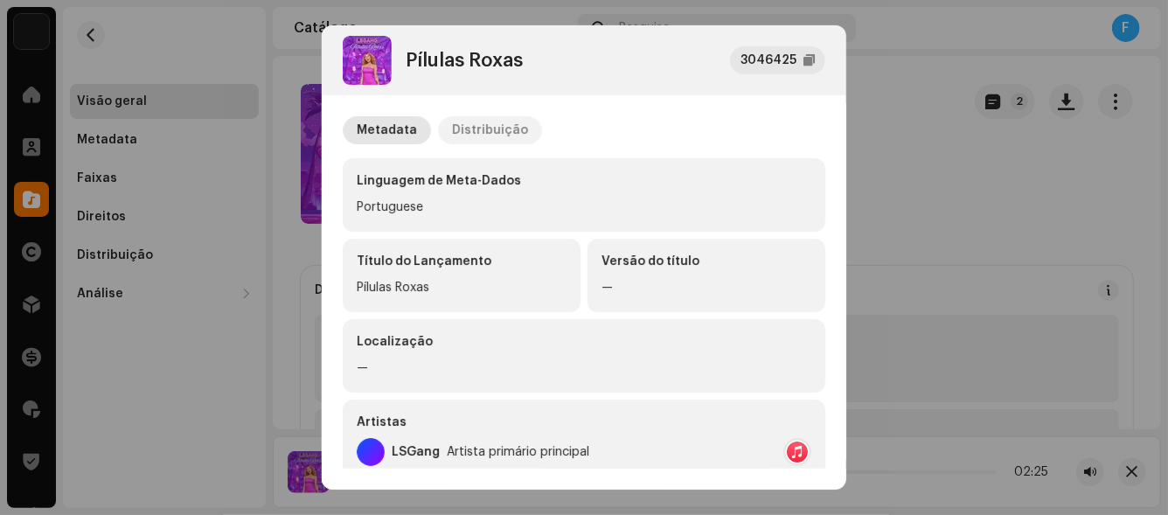
click at [488, 132] on div "Distribuição" at bounding box center [490, 130] width 76 height 28
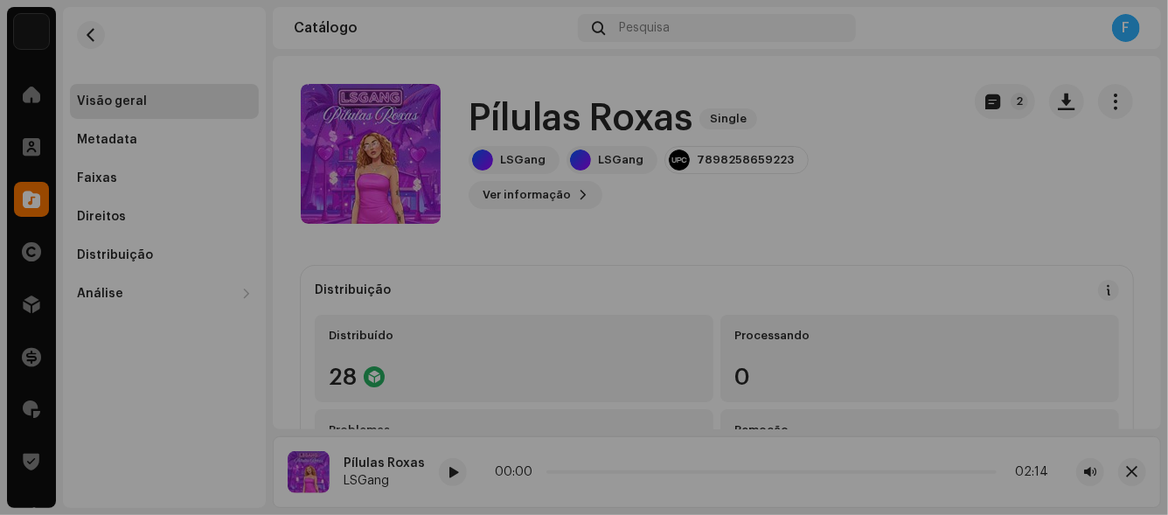
click at [864, 108] on div "Pílulas Roxas 3046425 Metadata Distribuição Data de lançamento [DATE] 22:00 (GM…" at bounding box center [584, 257] width 1168 height 515
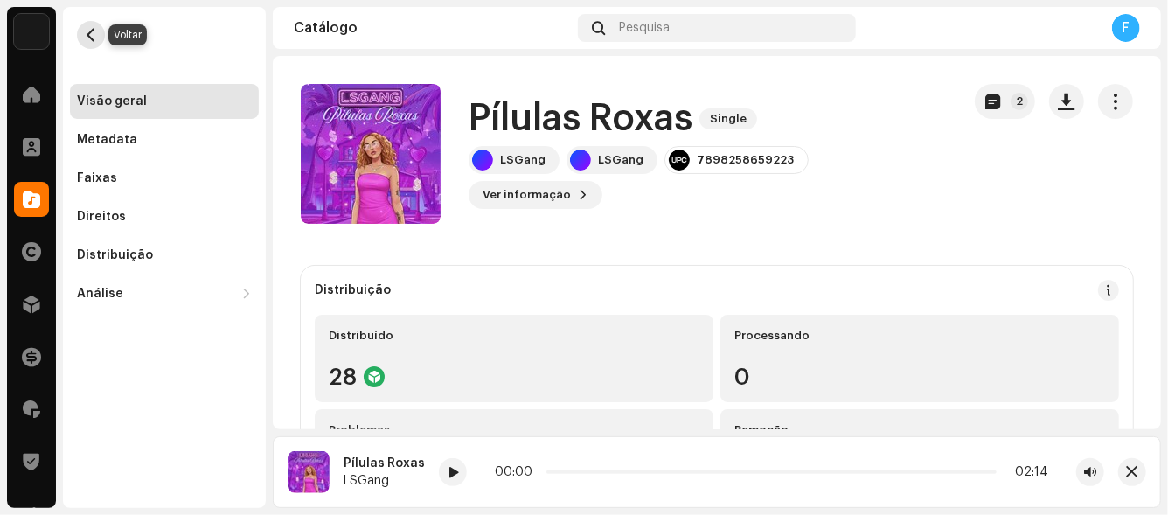
click at [91, 38] on span "button" at bounding box center [91, 35] width 13 height 14
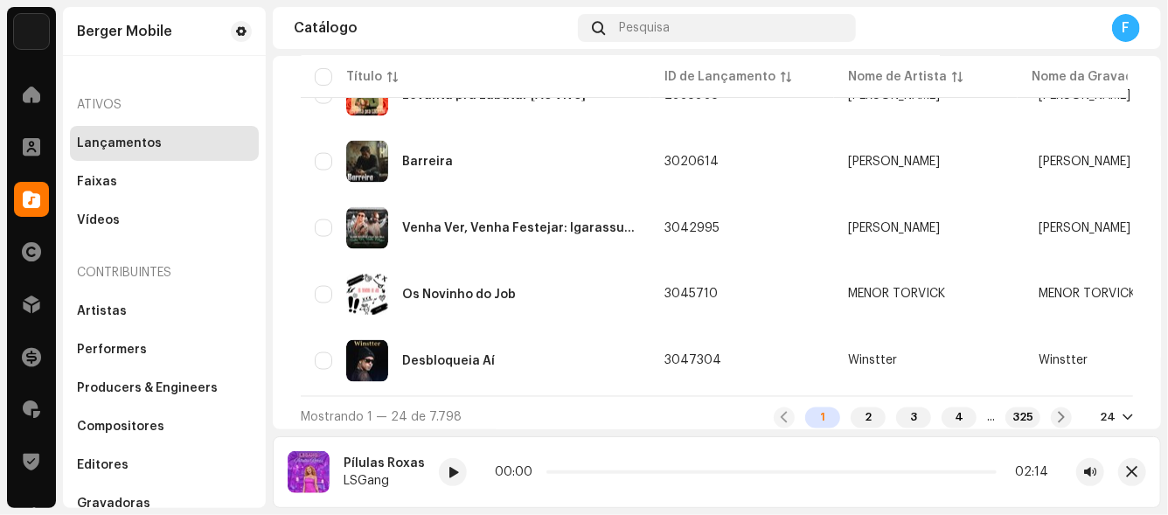
scroll to position [1477, 0]
click at [853, 409] on div "2" at bounding box center [868, 416] width 35 height 21
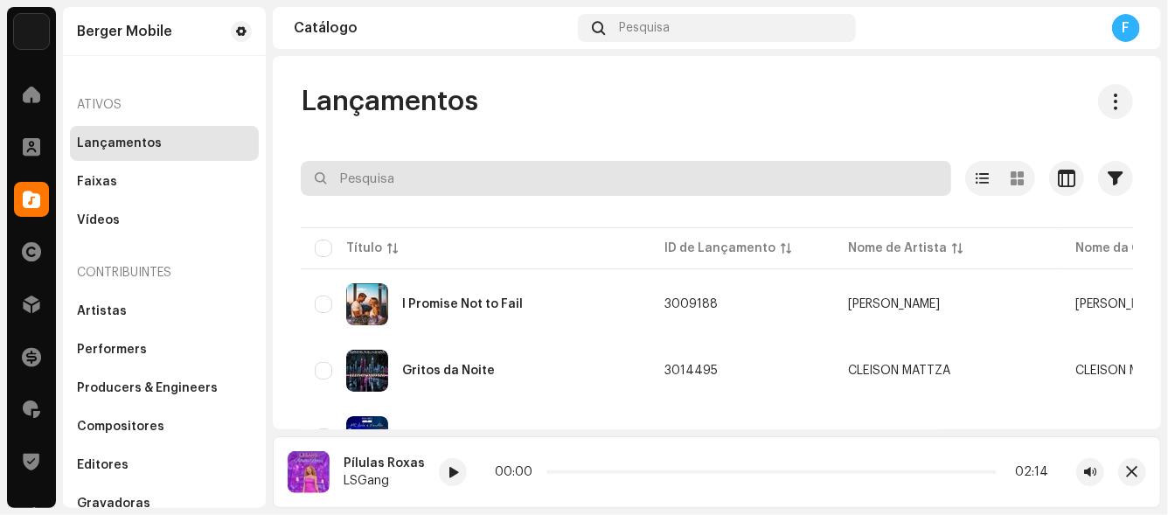
click at [347, 174] on input "text" at bounding box center [626, 178] width 650 height 35
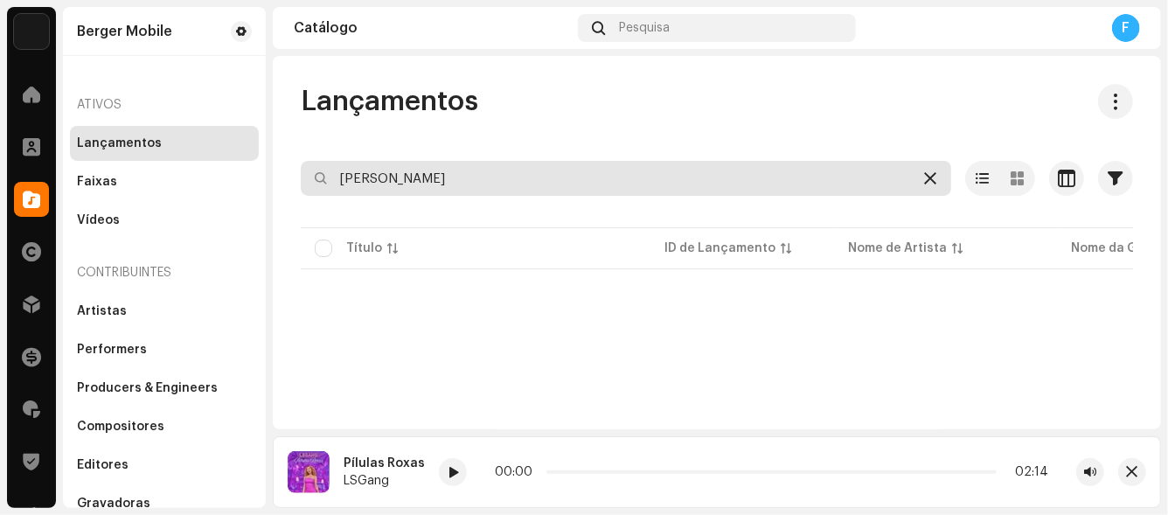
type input "[PERSON_NAME]"
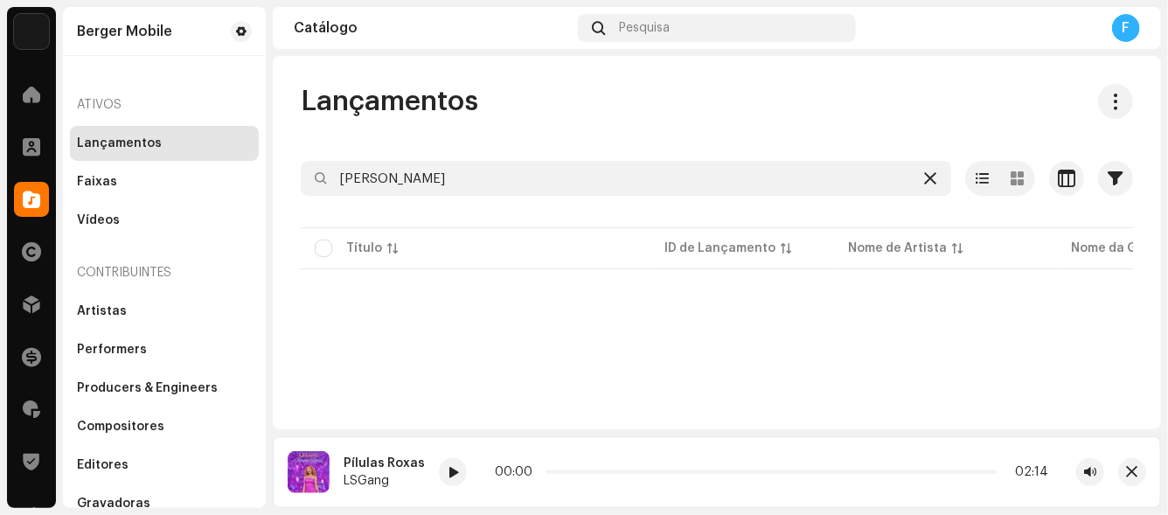
click at [924, 179] on icon at bounding box center [930, 178] width 12 height 14
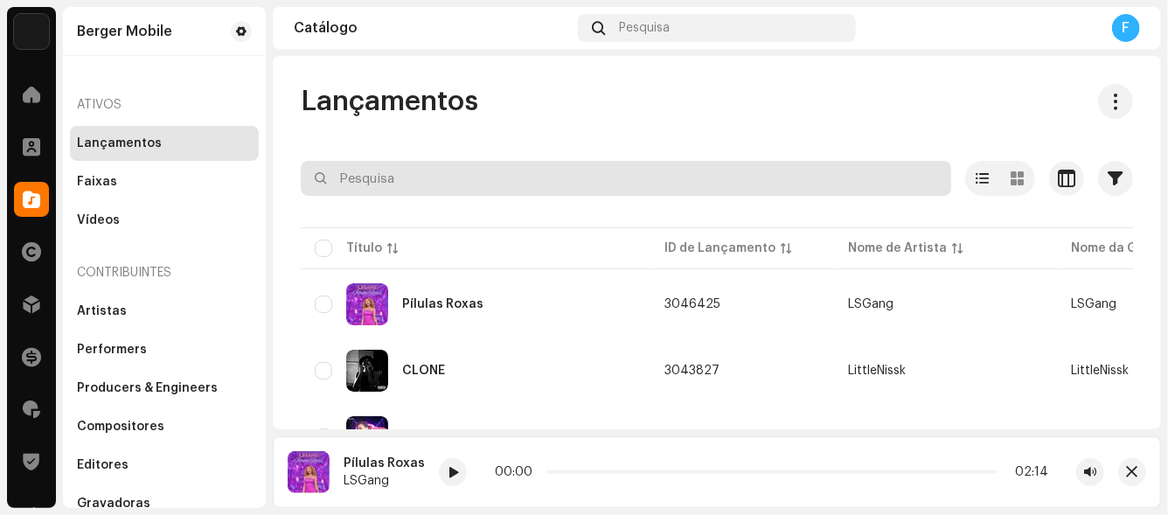
click at [423, 175] on input "text" at bounding box center [626, 178] width 650 height 35
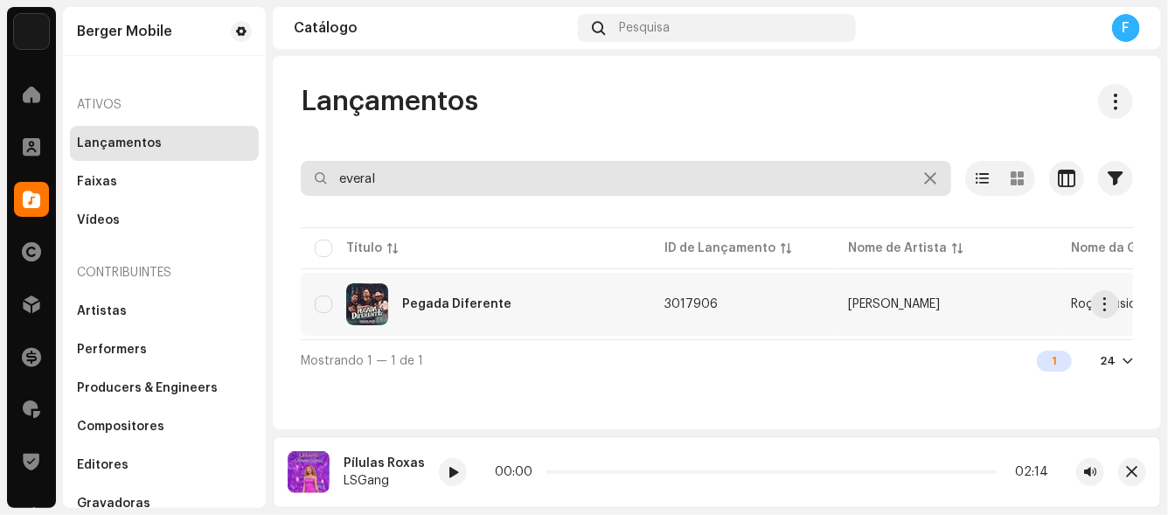
type input "everal"
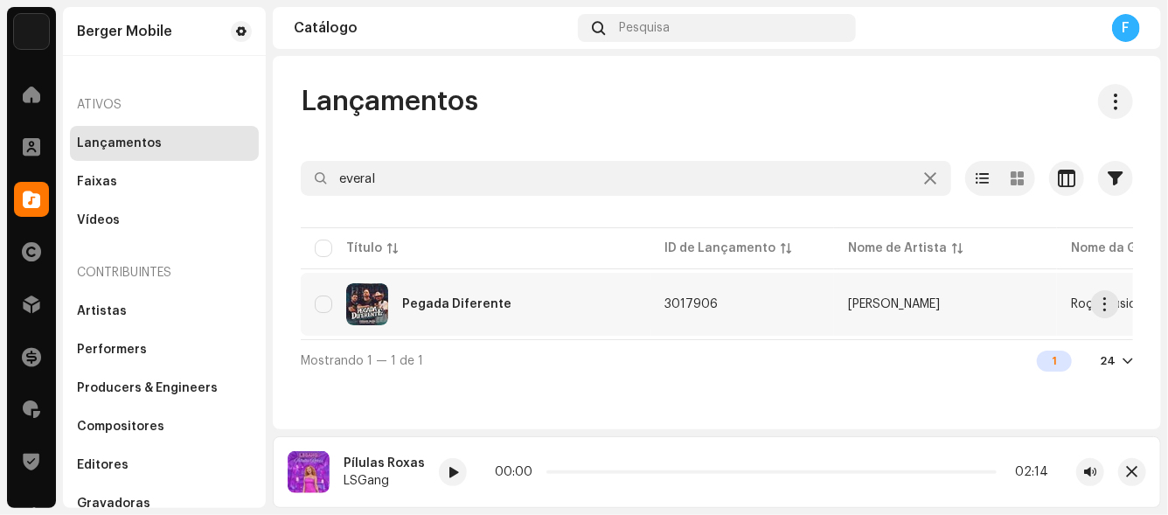
click at [431, 298] on div "Pegada Diferente" at bounding box center [456, 304] width 109 height 12
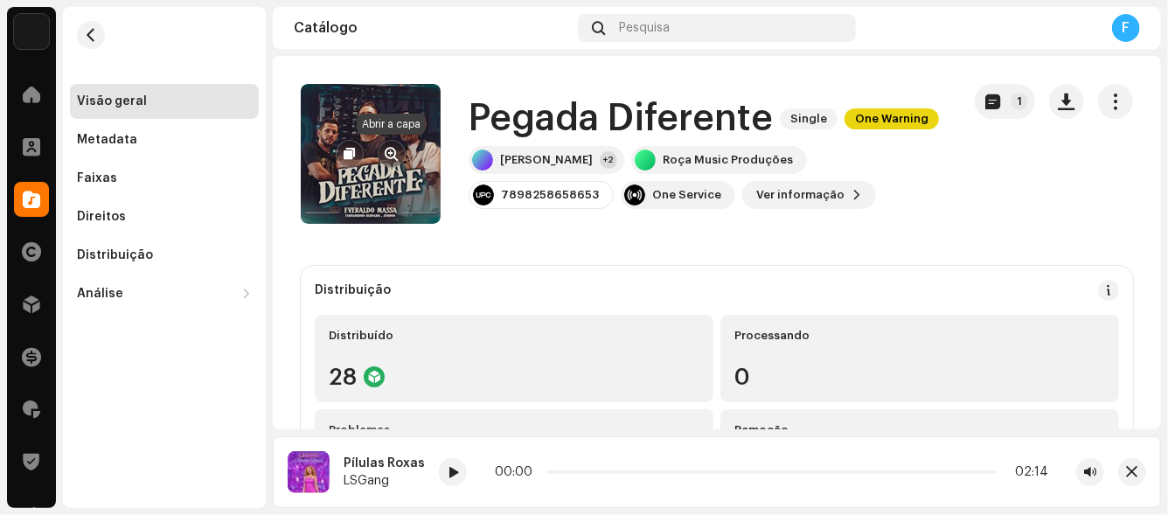
click at [392, 155] on span "button" at bounding box center [391, 154] width 13 height 14
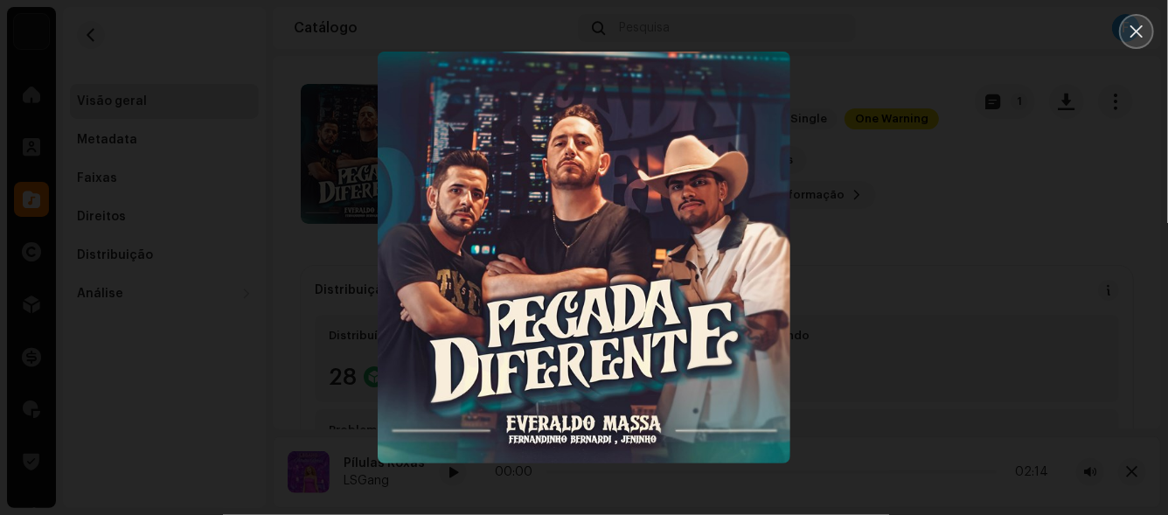
click at [1143, 35] on icon "Close" at bounding box center [1136, 32] width 16 height 16
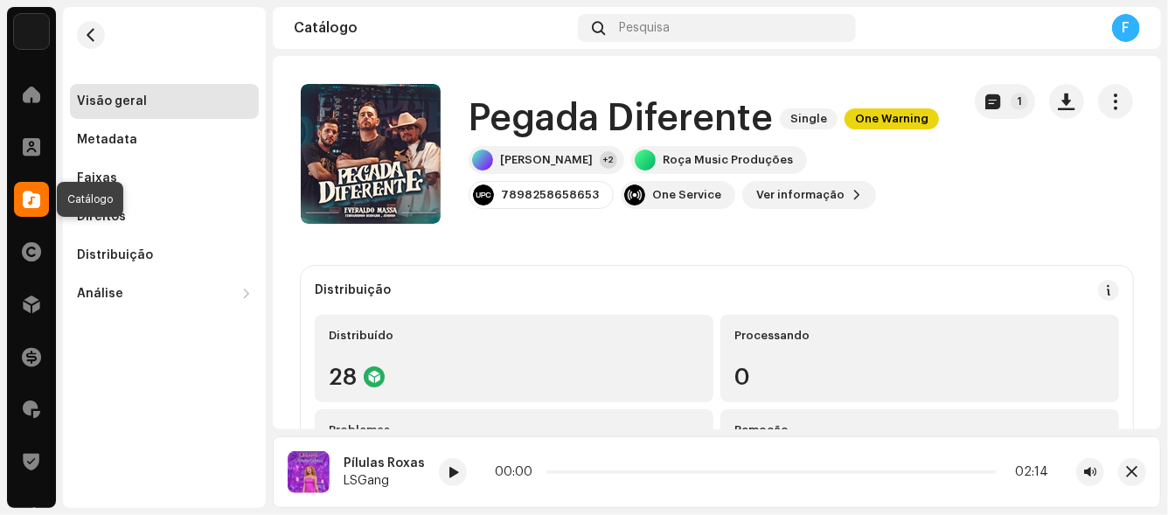
click at [47, 199] on div at bounding box center [31, 199] width 35 height 35
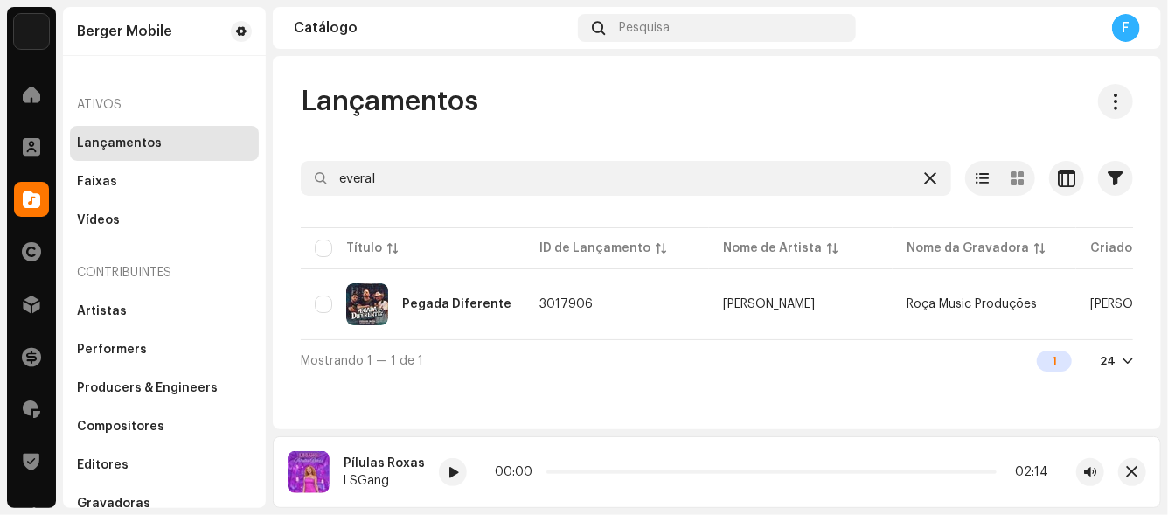
click at [931, 179] on icon at bounding box center [930, 178] width 12 height 14
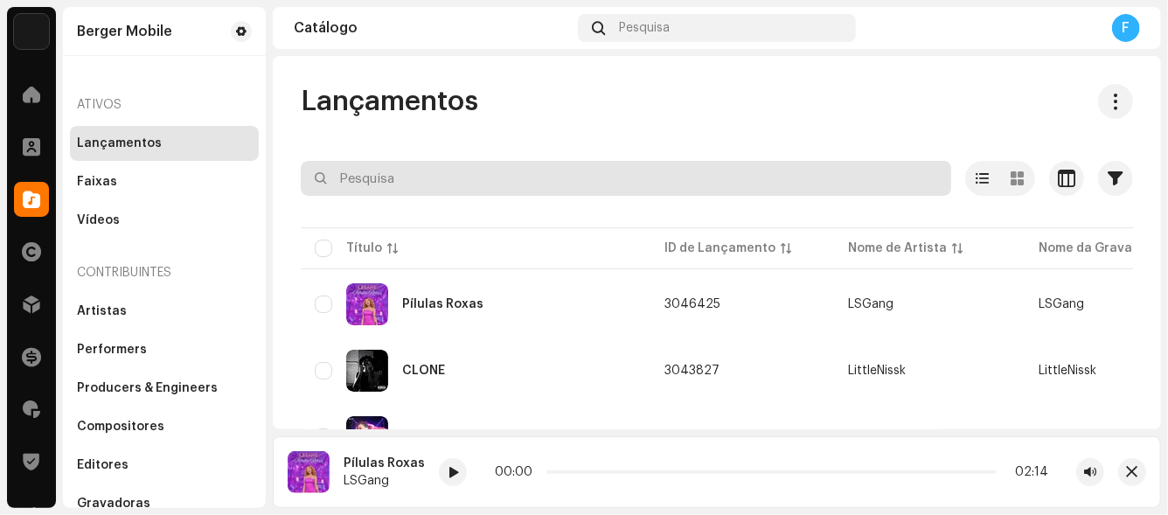
click at [420, 184] on input "text" at bounding box center [626, 178] width 650 height 35
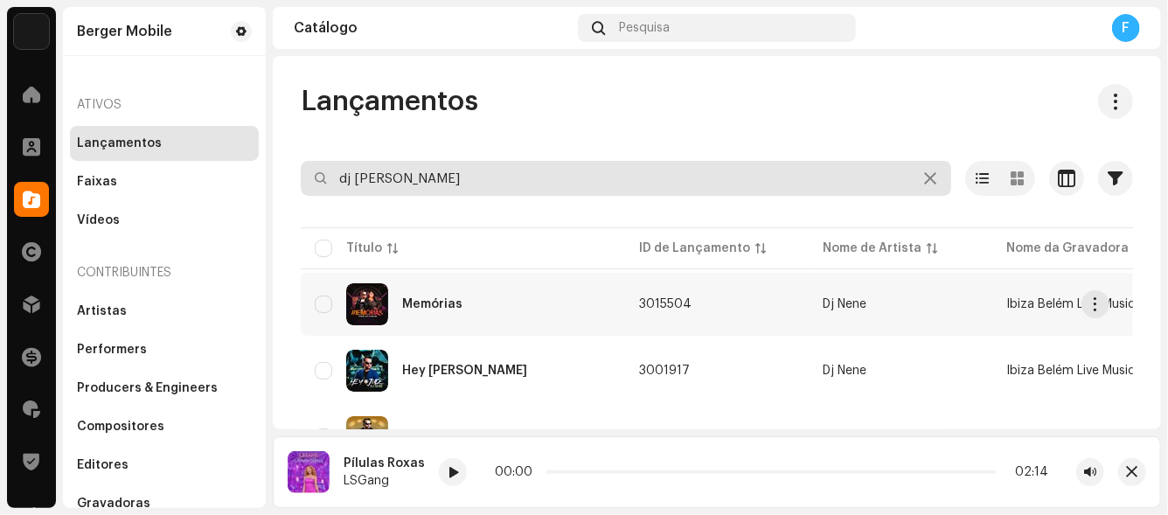
type input "dj [PERSON_NAME]"
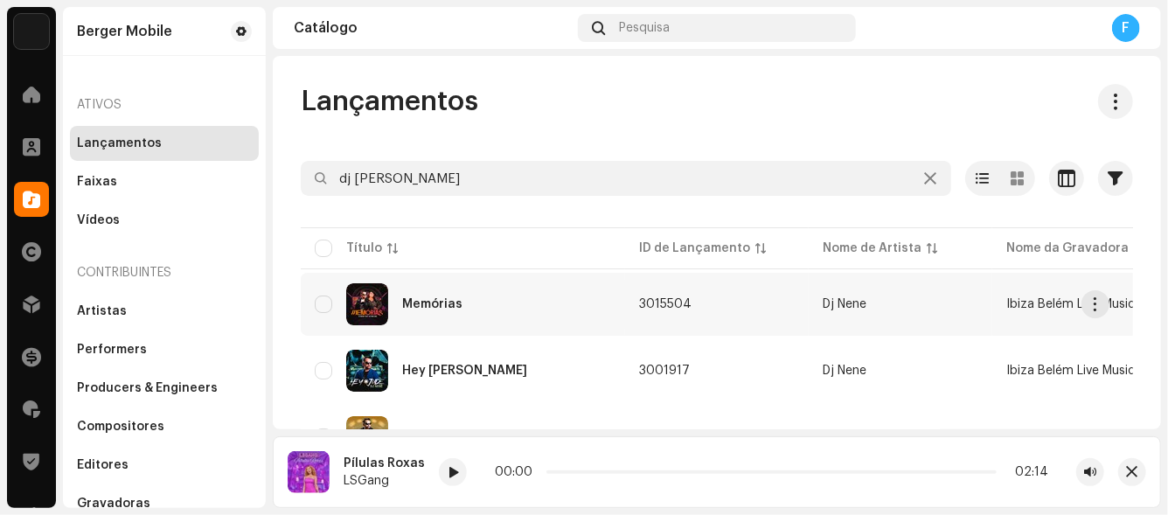
click at [421, 299] on div "Memórias" at bounding box center [432, 304] width 60 height 12
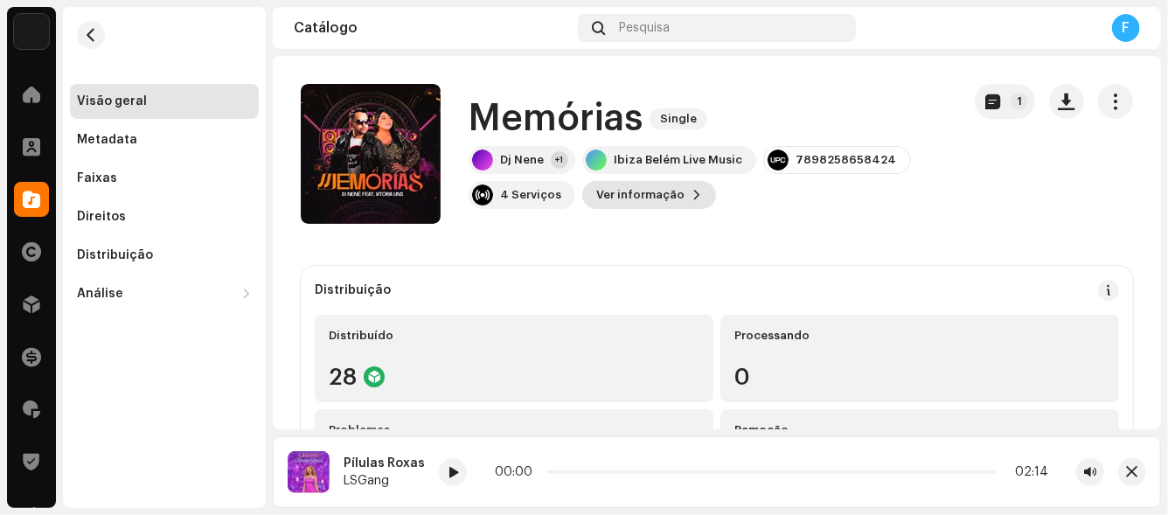
click at [617, 194] on span "Ver informação" at bounding box center [640, 194] width 88 height 35
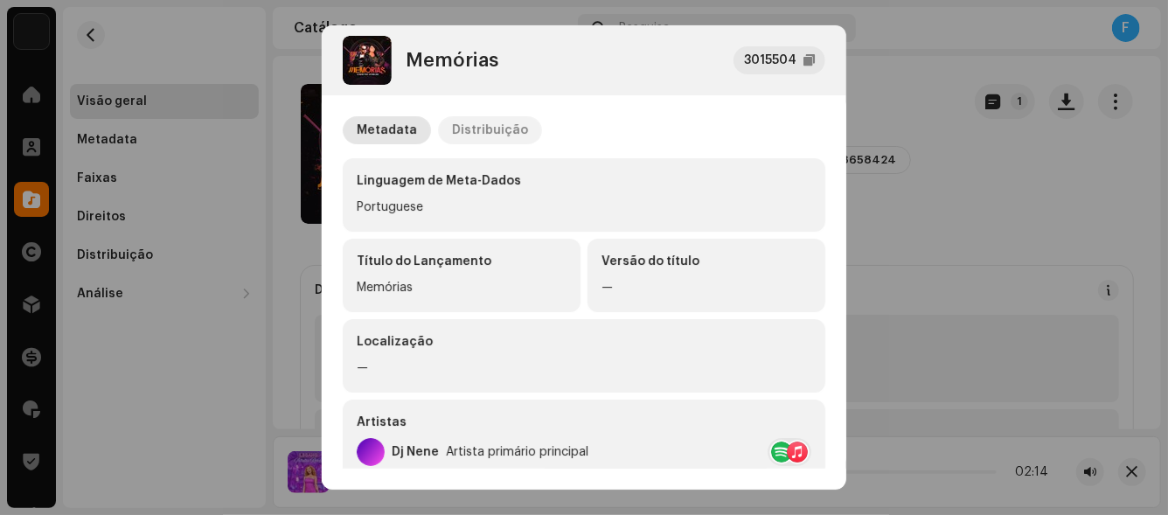
click at [485, 129] on div "Distribuição" at bounding box center [490, 130] width 76 height 28
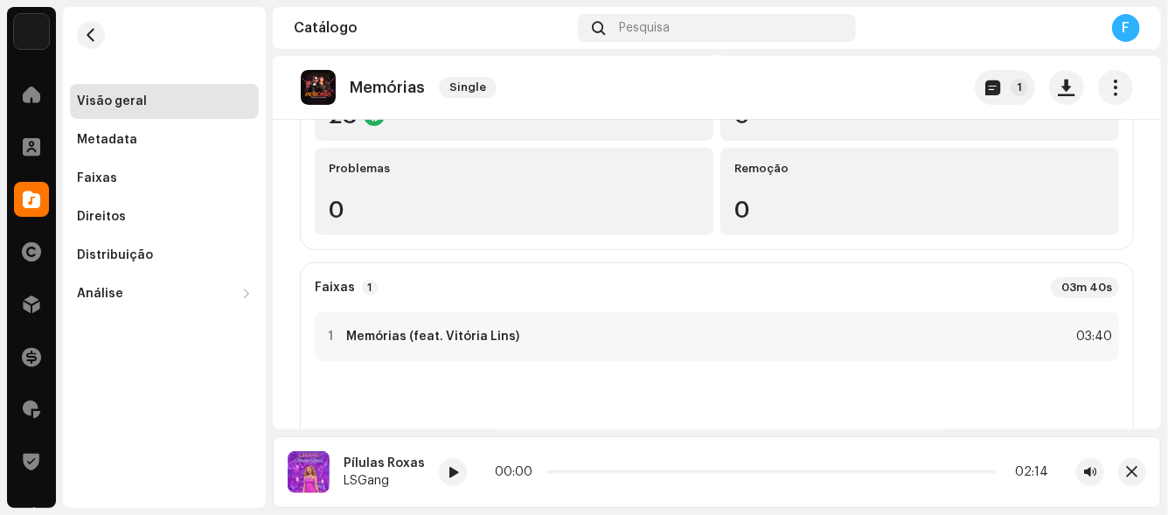
scroll to position [261, 0]
click at [330, 336] on div at bounding box center [330, 337] width 13 height 14
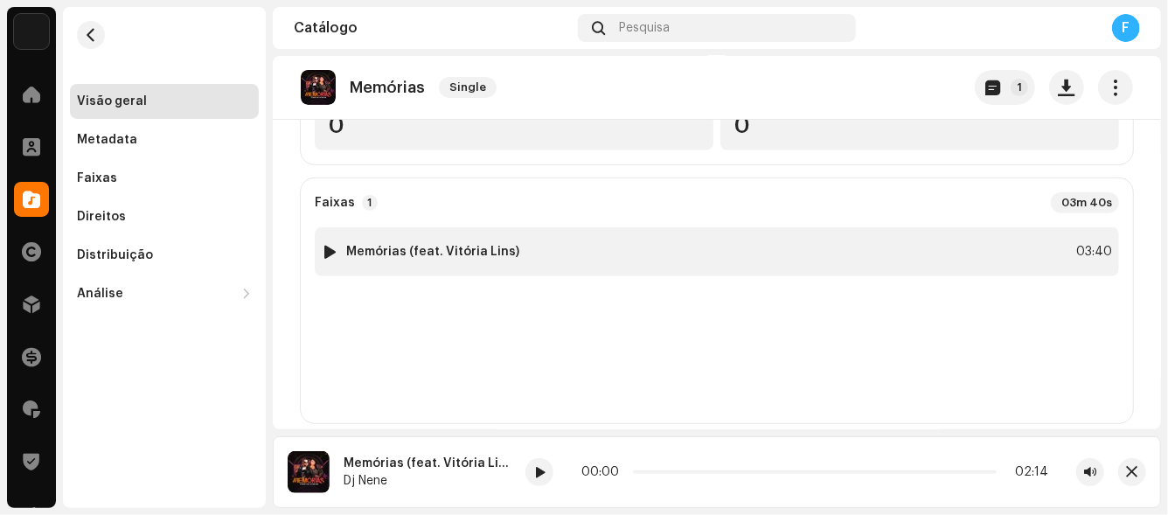
scroll to position [350, 0]
click at [534, 477] on span at bounding box center [539, 473] width 10 height 14
click at [325, 245] on div at bounding box center [330, 248] width 13 height 14
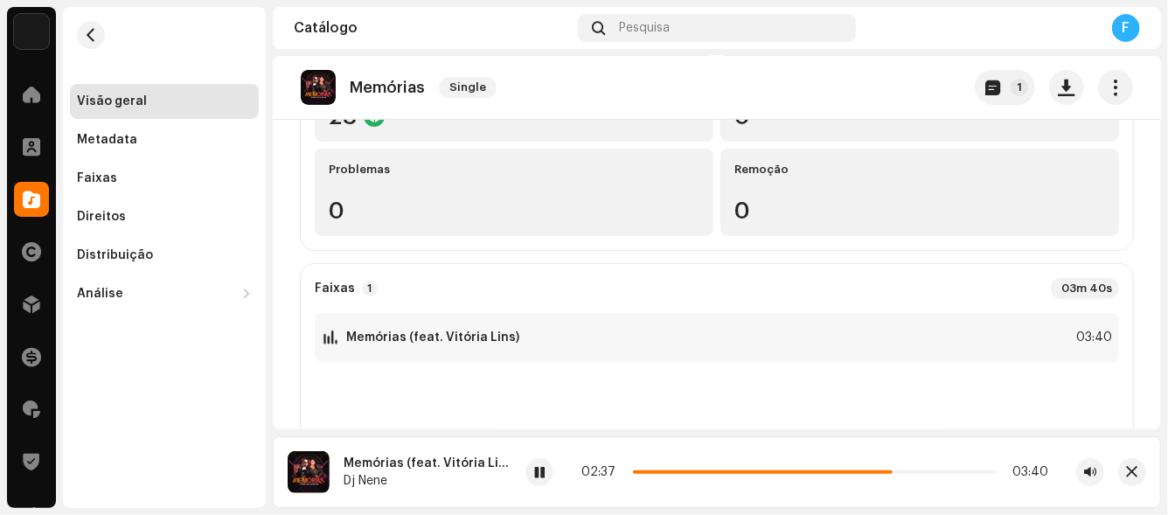
scroll to position [261, 0]
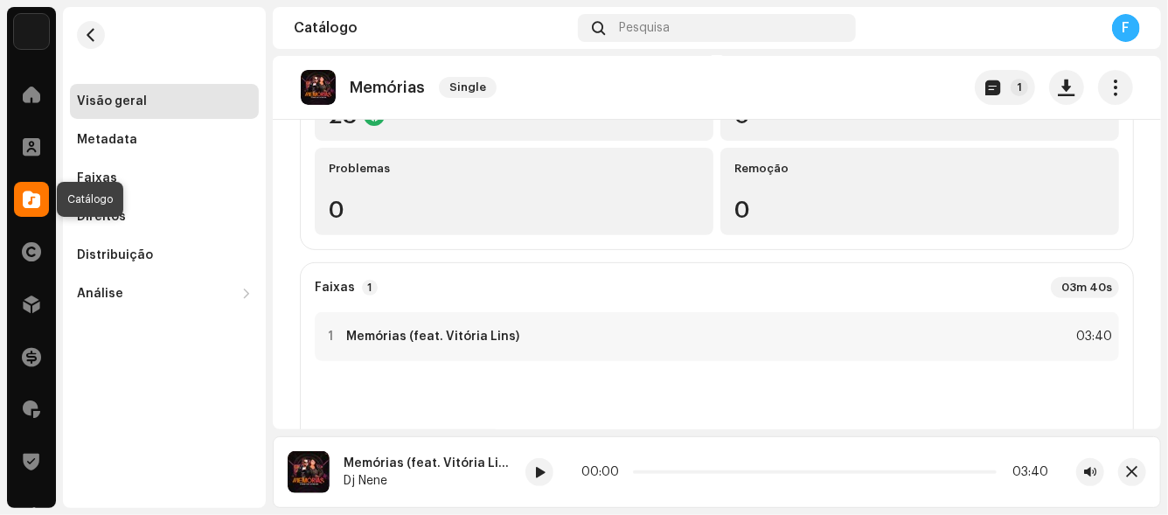
click at [42, 199] on div at bounding box center [31, 199] width 35 height 35
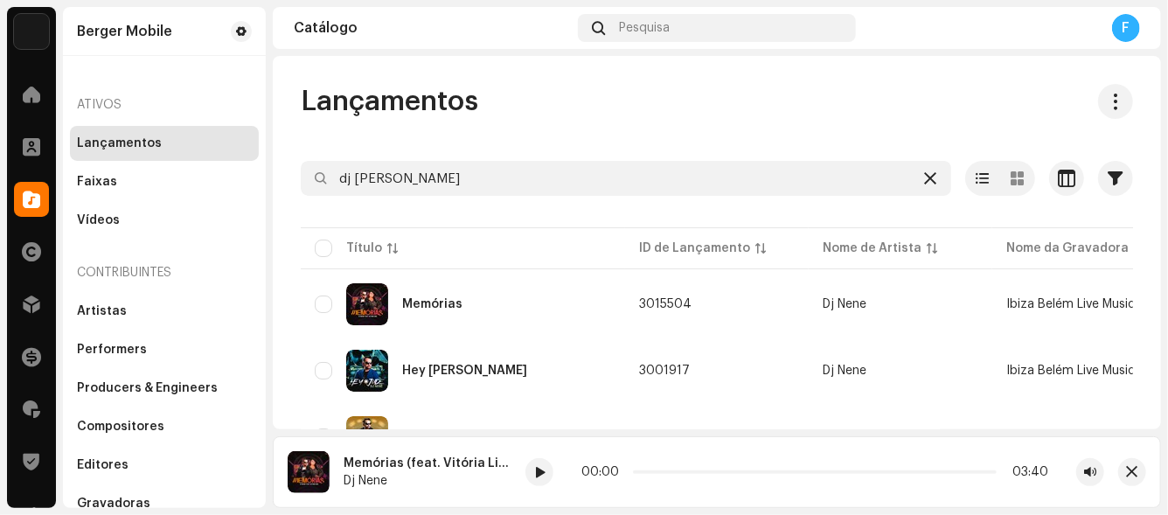
click at [924, 171] on icon at bounding box center [930, 178] width 12 height 14
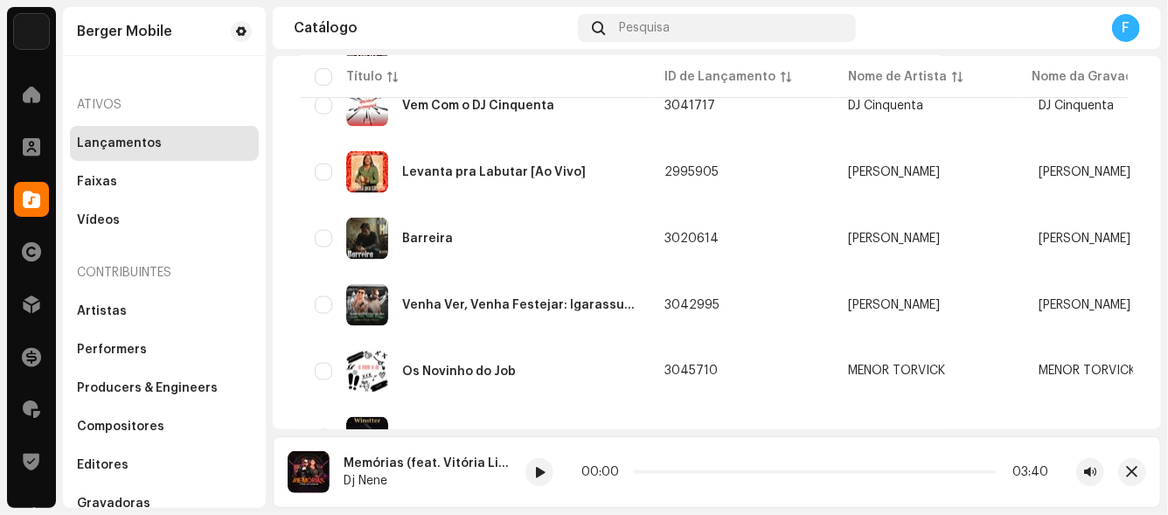
scroll to position [1477, 0]
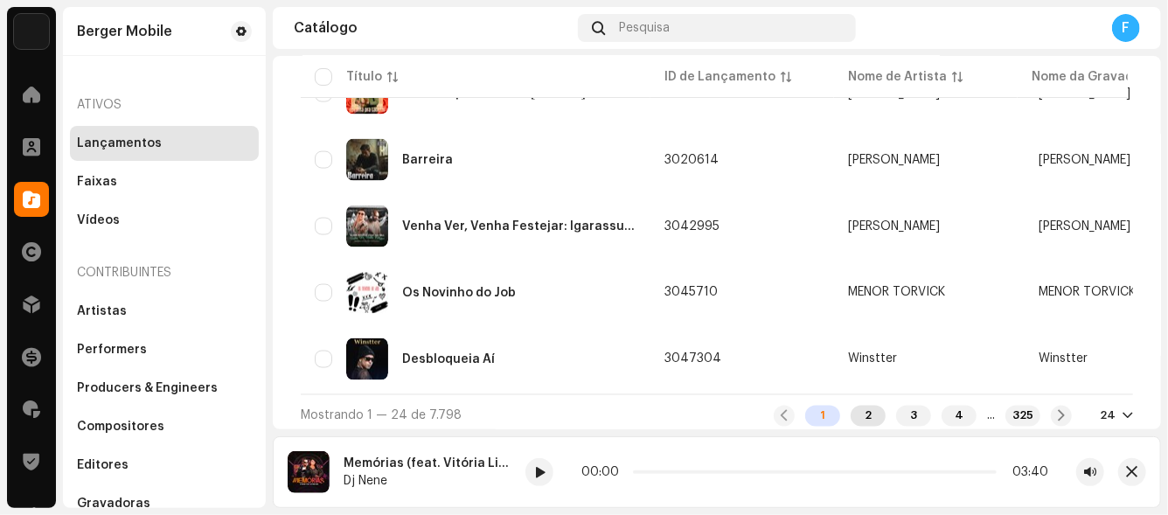
click at [851, 406] on div "2" at bounding box center [868, 416] width 35 height 21
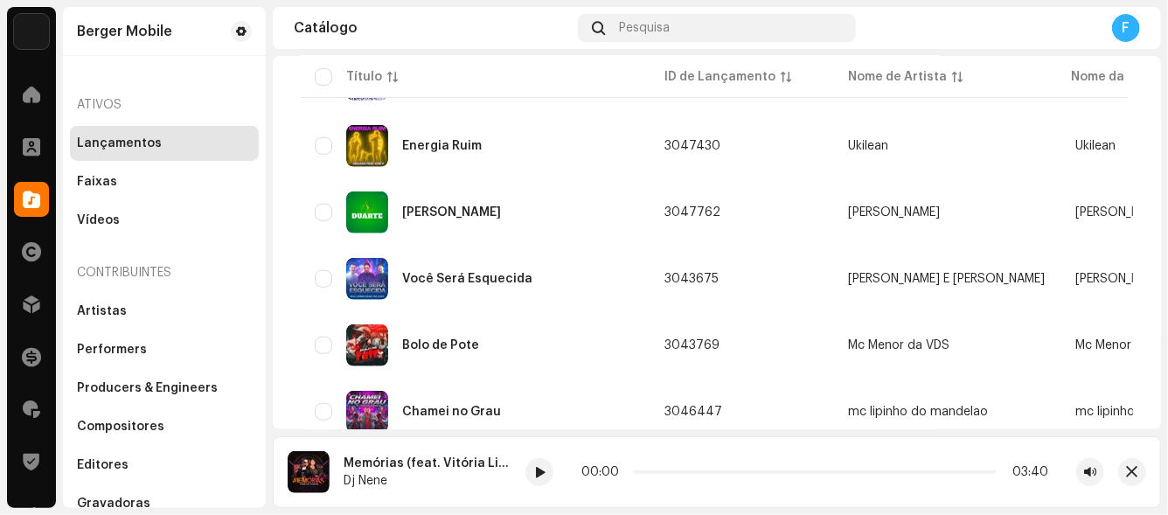
scroll to position [874, 0]
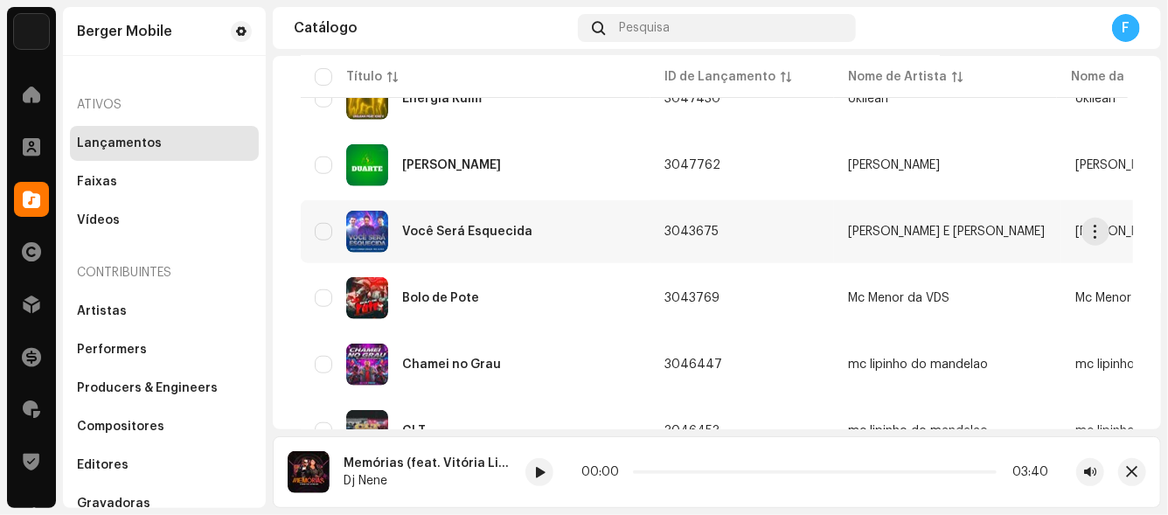
click at [476, 215] on div "Você Será Esquecida" at bounding box center [476, 232] width 322 height 42
